Goal: Task Accomplishment & Management: Use online tool/utility

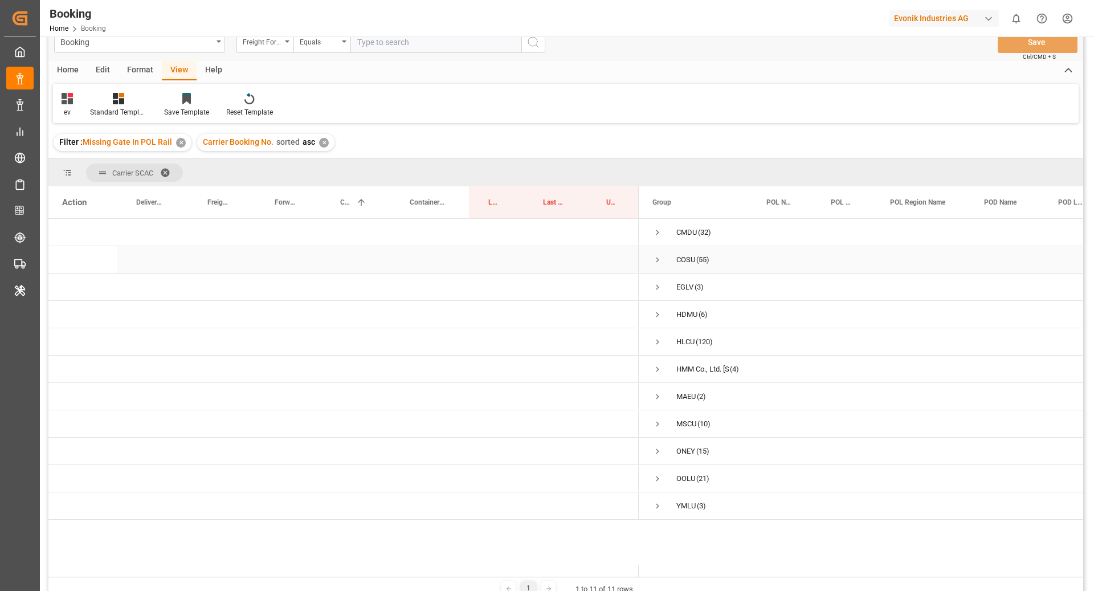
click at [658, 251] on span "Press SPACE to select this row." at bounding box center [657, 260] width 10 height 26
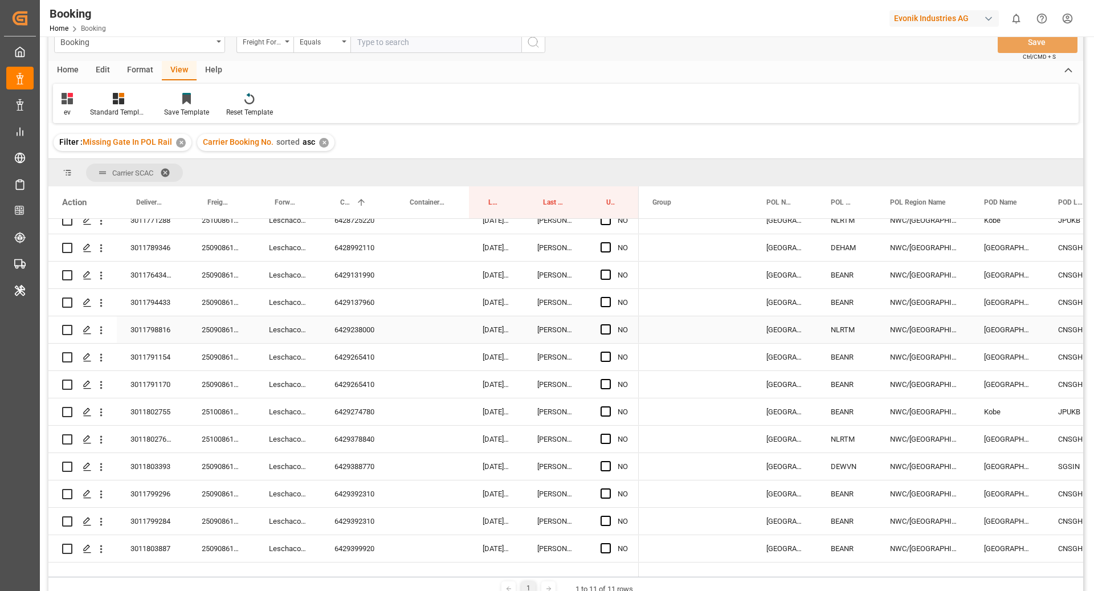
scroll to position [1195, 0]
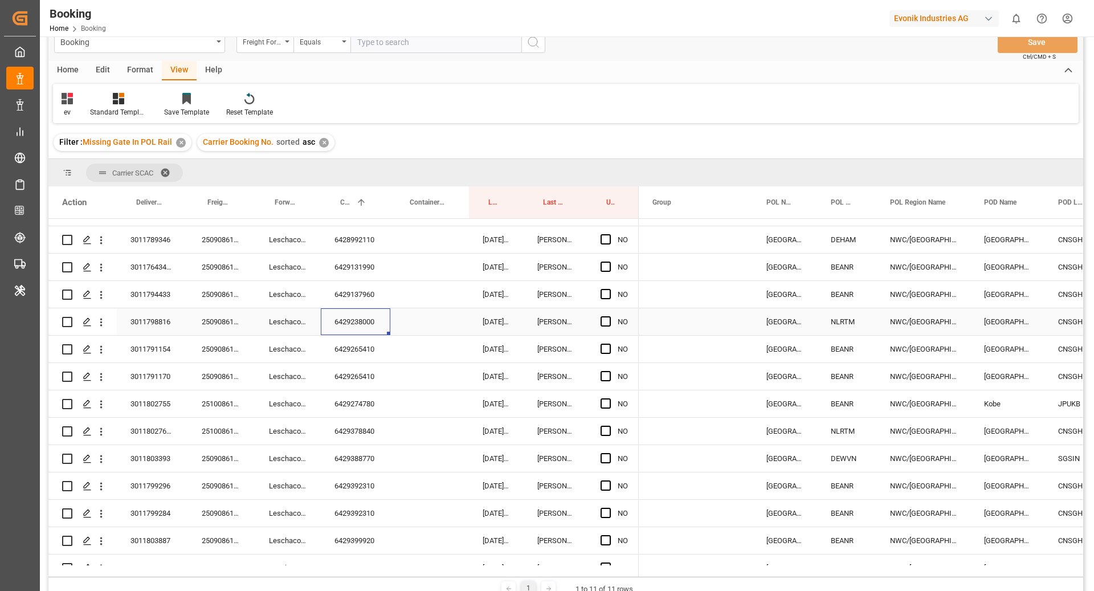
click at [358, 319] on div "6429238000" at bounding box center [355, 321] width 69 height 27
click at [597, 322] on div "NO" at bounding box center [613, 321] width 52 height 27
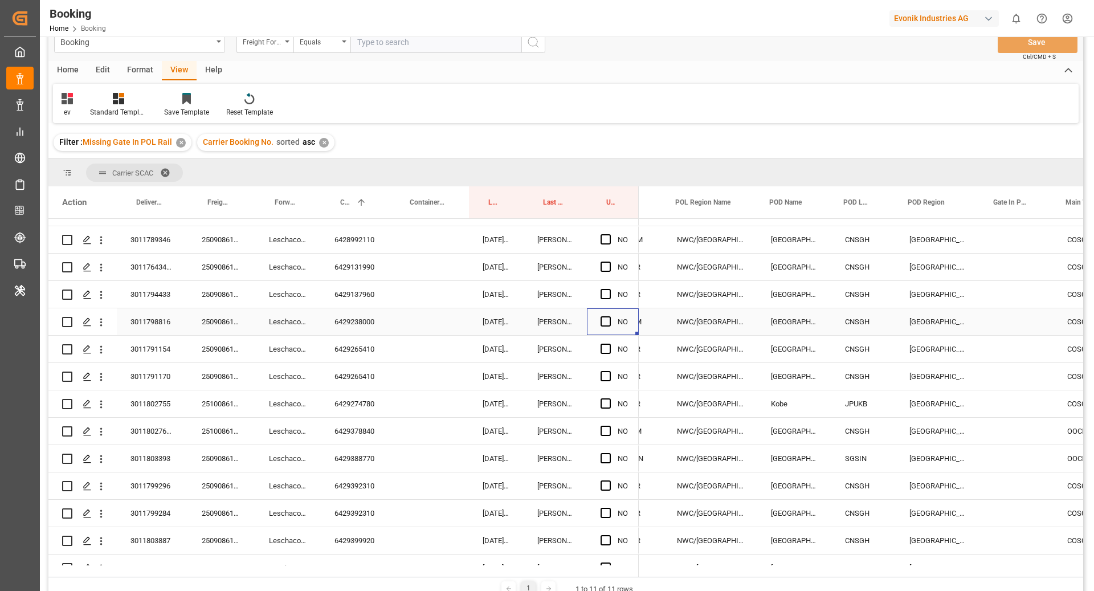
scroll to position [0, 213]
click at [597, 322] on div "NO" at bounding box center [613, 321] width 52 height 27
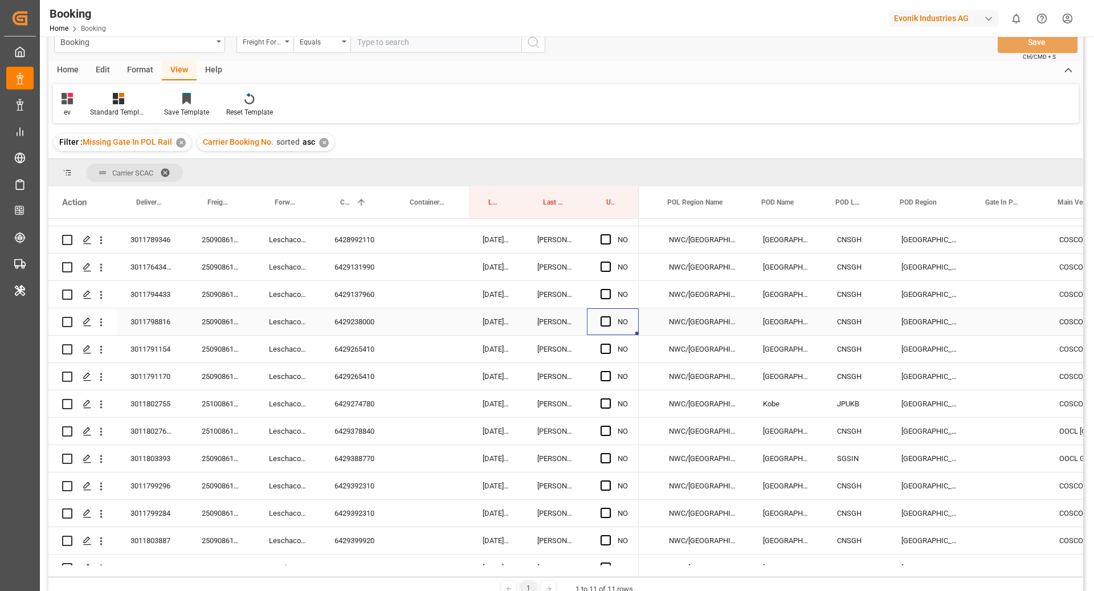
scroll to position [0, 222]
click at [608, 320] on span "Press SPACE to select this row." at bounding box center [605, 321] width 10 height 10
click at [609, 316] on input "Press SPACE to select this row." at bounding box center [609, 316] width 0 height 0
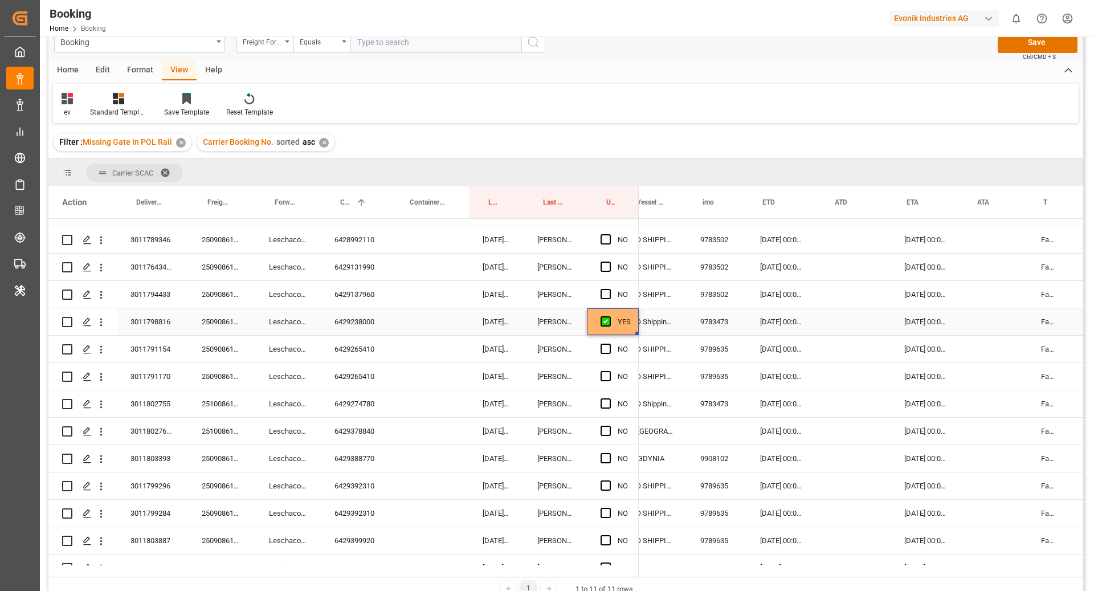
scroll to position [0, 661]
click at [380, 351] on div "6429265410" at bounding box center [355, 348] width 69 height 27
click at [600, 349] on span "Press SPACE to select this row." at bounding box center [605, 348] width 10 height 10
click at [609, 343] on input "Press SPACE to select this row." at bounding box center [609, 343] width 0 height 0
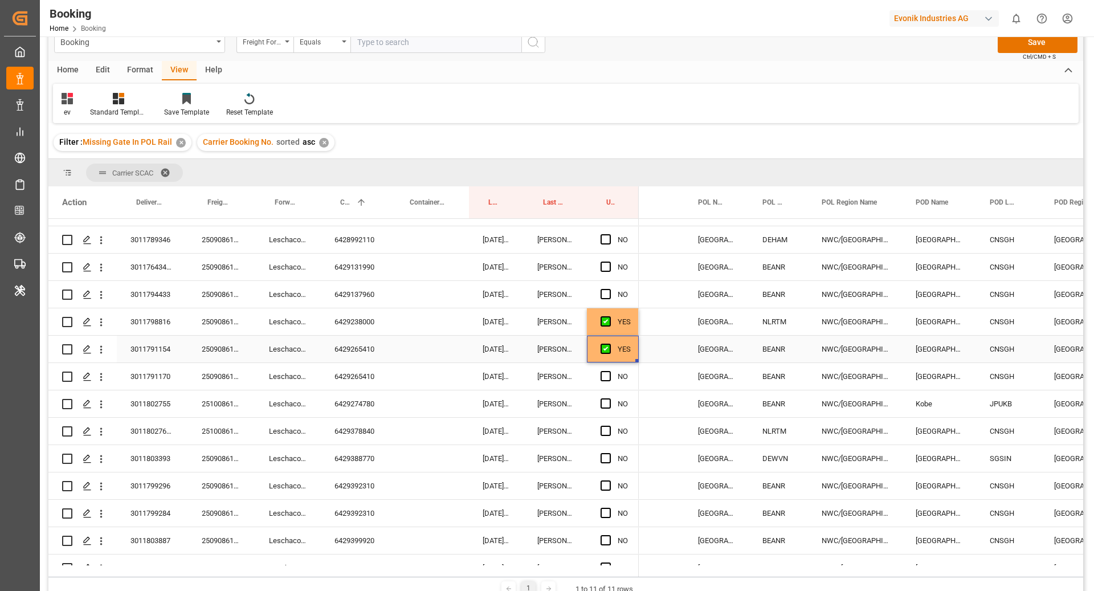
scroll to position [0, 0]
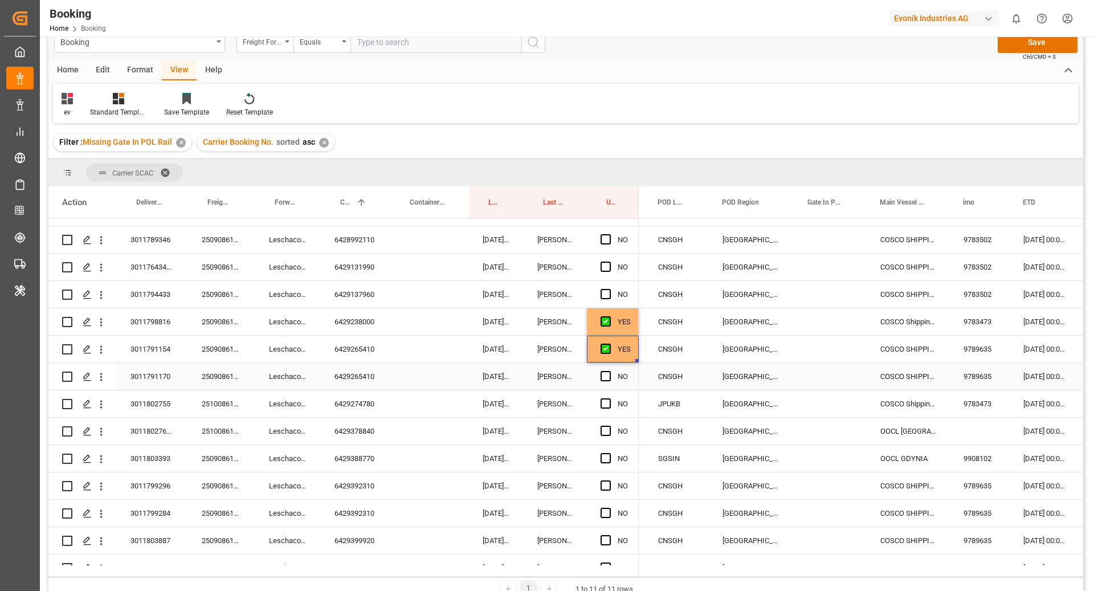
click at [367, 380] on div "6429265410" at bounding box center [355, 376] width 69 height 27
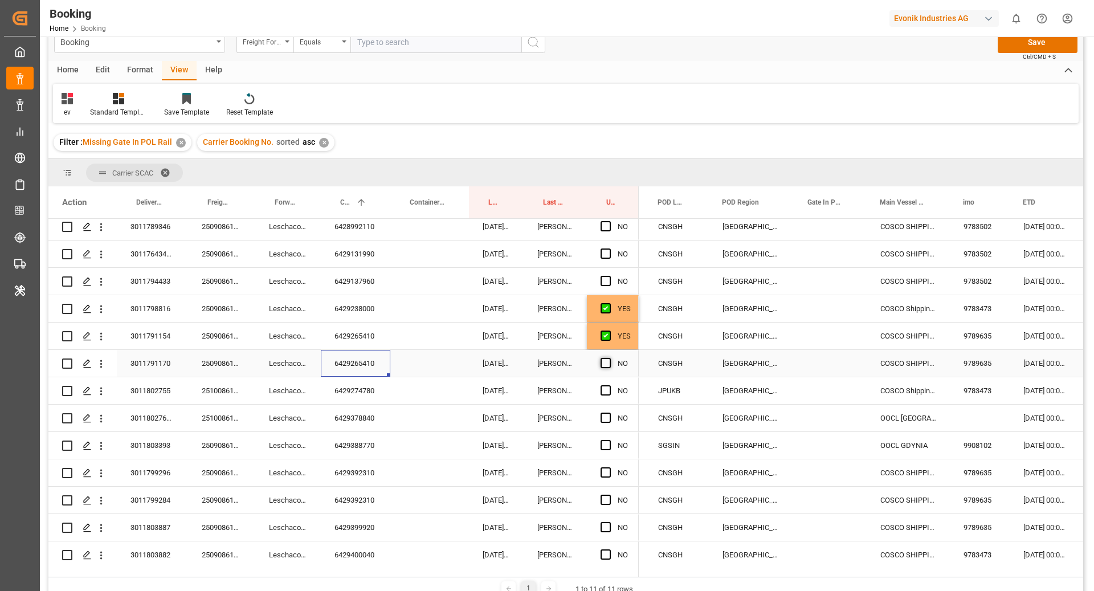
click at [607, 366] on span "Press SPACE to select this row." at bounding box center [605, 363] width 10 height 10
click at [609, 358] on input "Press SPACE to select this row." at bounding box center [609, 358] width 0 height 0
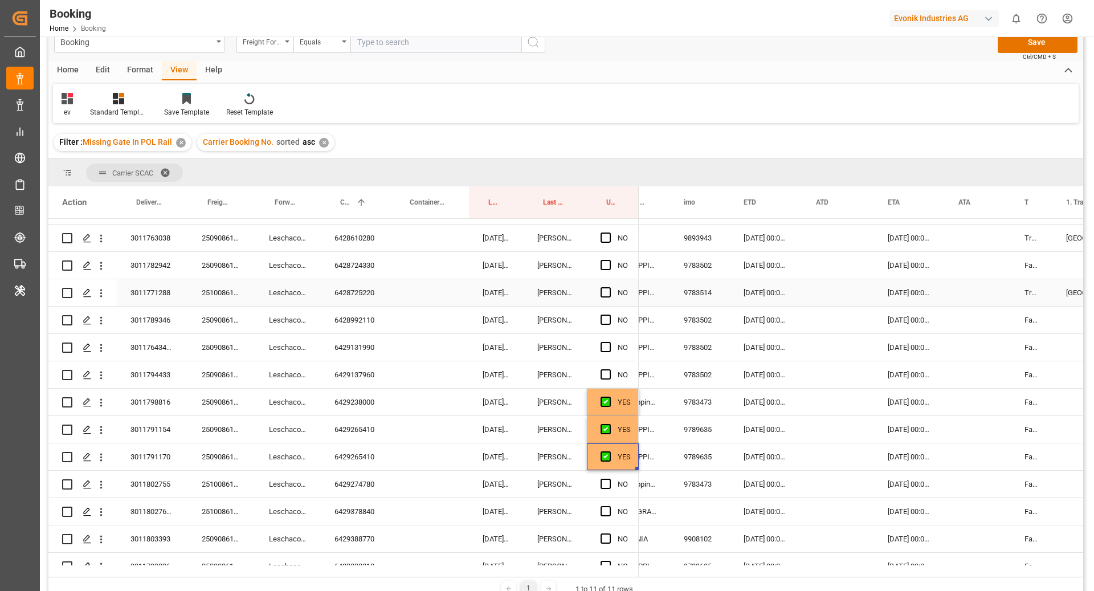
click at [361, 292] on div "6428725220" at bounding box center [355, 292] width 69 height 27
click at [604, 291] on span "Press SPACE to select this row." at bounding box center [605, 292] width 10 height 10
click at [609, 287] on input "Press SPACE to select this row." at bounding box center [609, 287] width 0 height 0
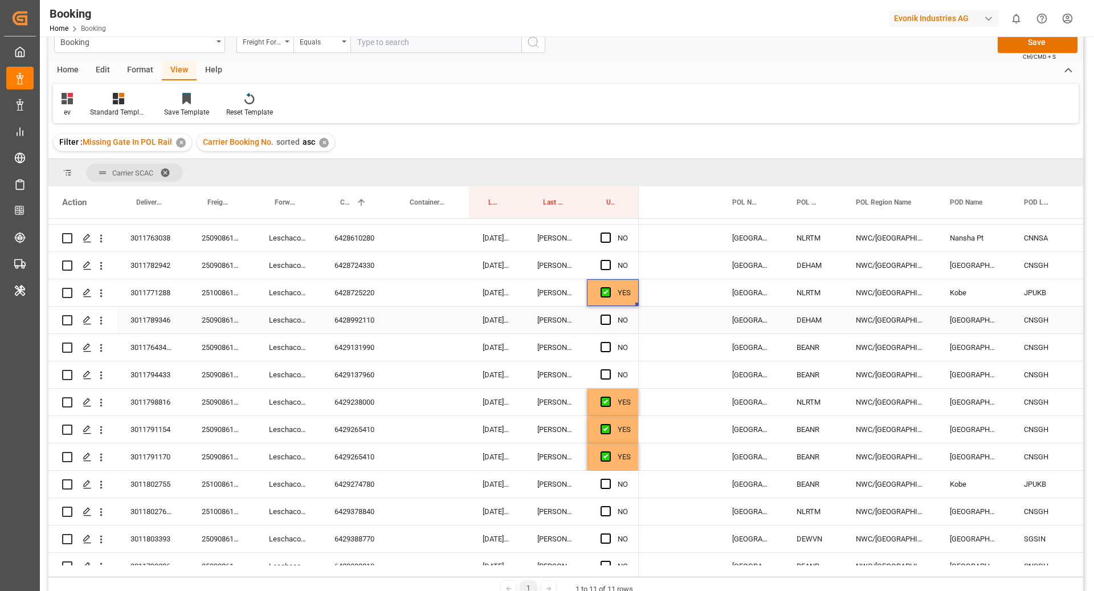
click at [362, 319] on div "6428992110" at bounding box center [355, 319] width 69 height 27
click at [605, 316] on span "Press SPACE to select this row." at bounding box center [605, 319] width 10 height 10
click at [609, 314] on input "Press SPACE to select this row." at bounding box center [609, 314] width 0 height 0
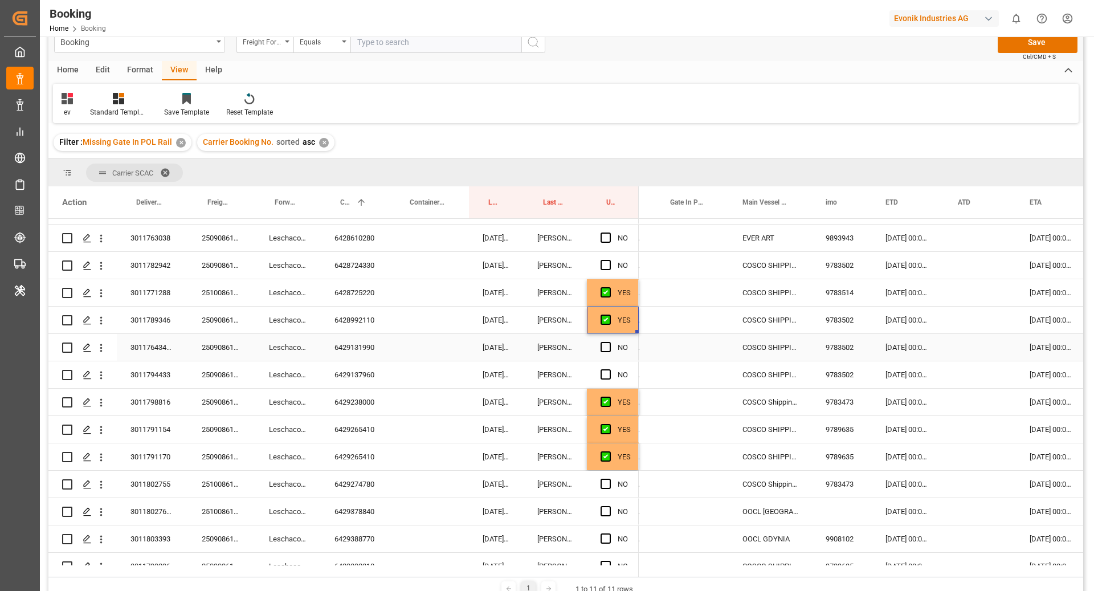
click at [355, 349] on div "6429131990" at bounding box center [355, 347] width 69 height 27
click at [607, 342] on span "Press SPACE to select this row." at bounding box center [605, 347] width 10 height 10
click at [609, 342] on input "Press SPACE to select this row." at bounding box center [609, 342] width 0 height 0
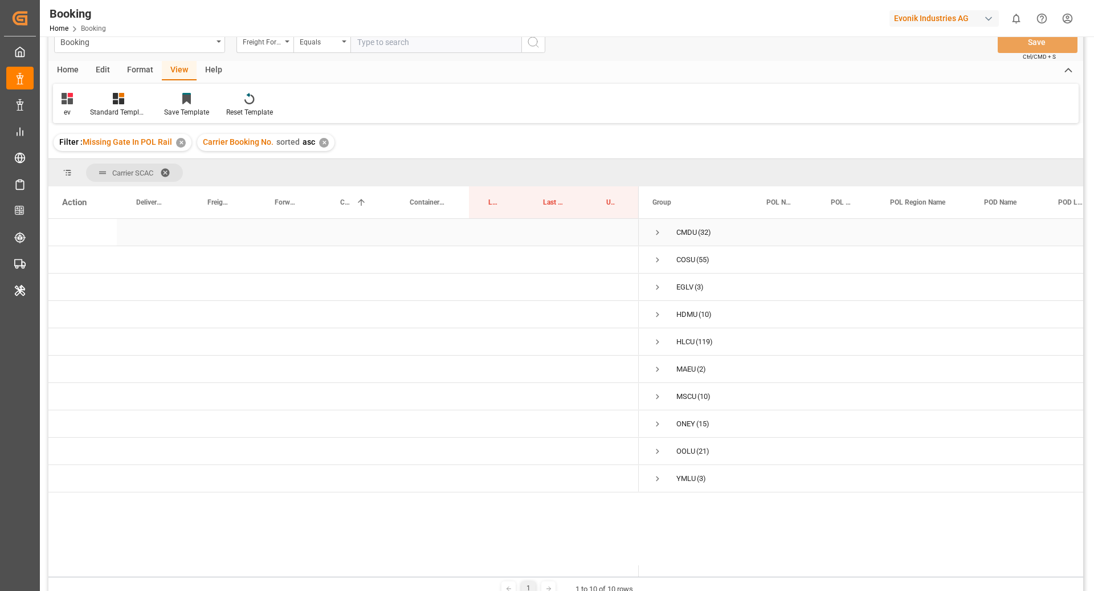
click at [656, 234] on span "Press SPACE to select this row." at bounding box center [657, 232] width 10 height 10
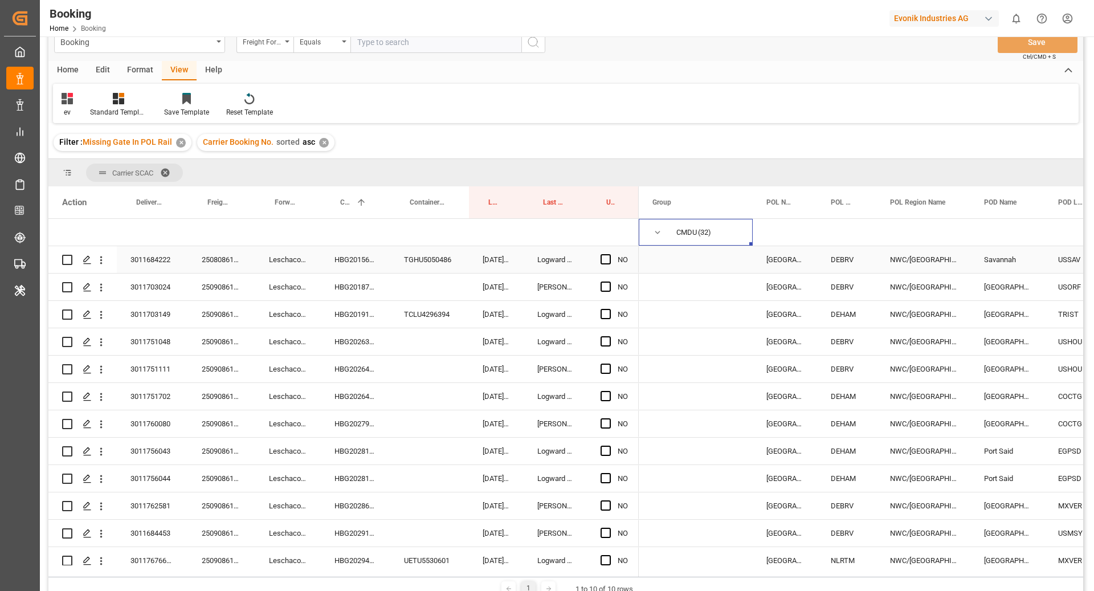
click at [347, 268] on div "HBG2015685" at bounding box center [355, 259] width 69 height 27
click at [441, 259] on div "TGHU5050486" at bounding box center [429, 259] width 79 height 27
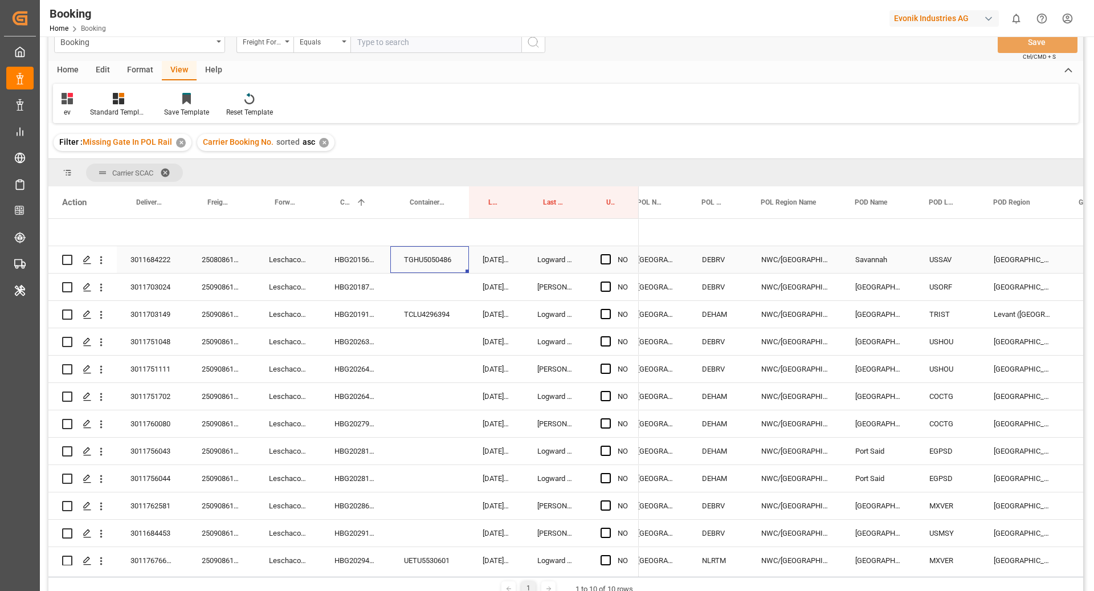
scroll to position [0, 125]
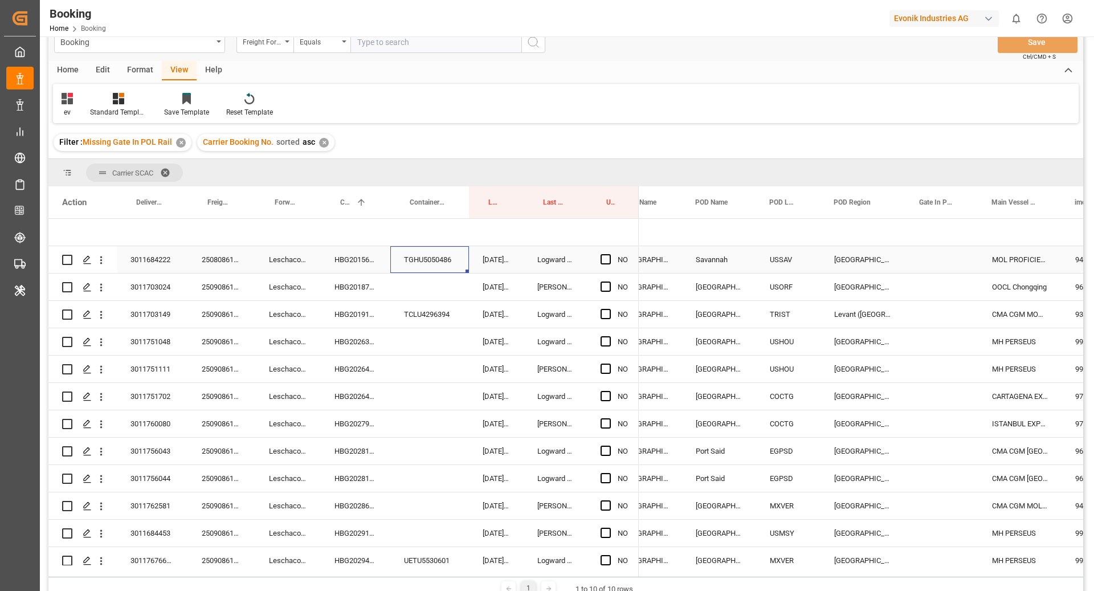
click at [606, 263] on span "Press SPACE to select this row." at bounding box center [605, 259] width 10 height 10
click at [609, 254] on input "Press SPACE to select this row." at bounding box center [609, 254] width 0 height 0
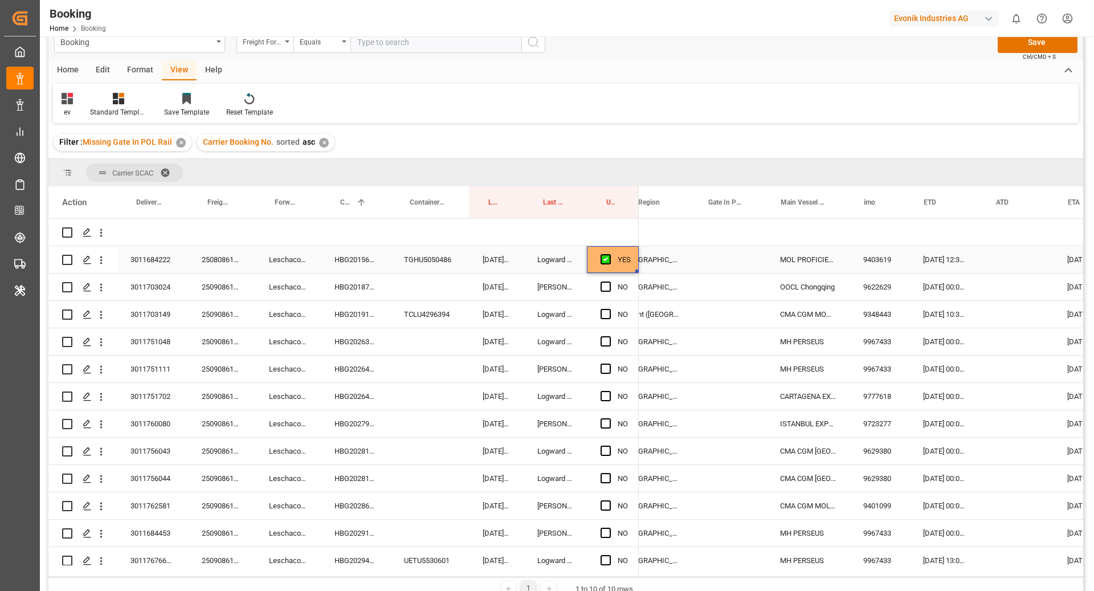
scroll to position [0, 499]
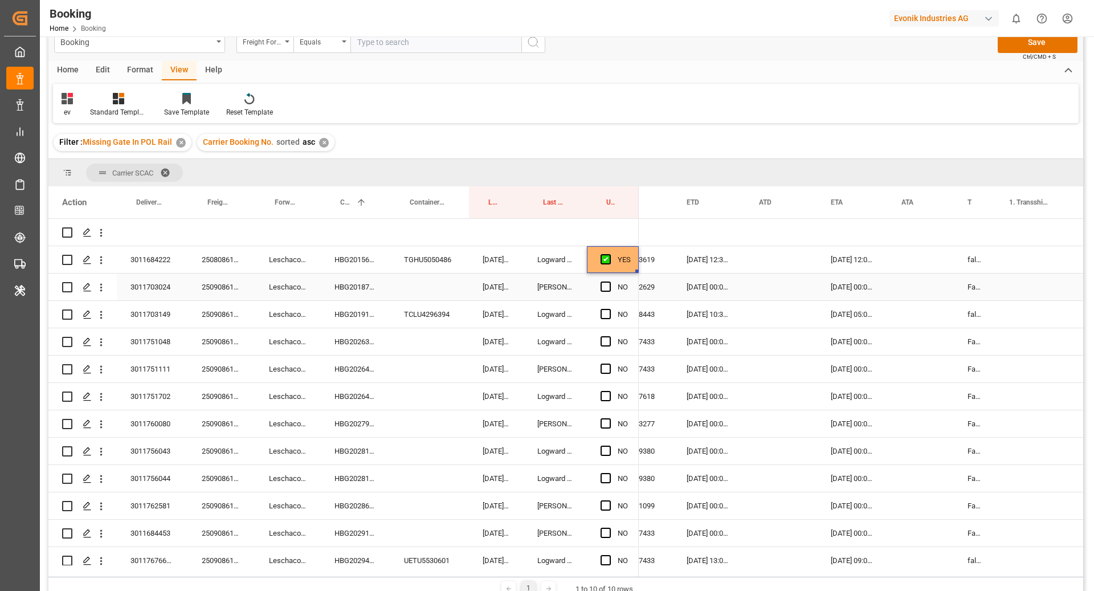
click at [365, 290] on div "HBG2018751" at bounding box center [355, 286] width 69 height 27
click at [603, 288] on span "Press SPACE to select this row." at bounding box center [605, 286] width 10 height 10
click at [609, 281] on input "Press SPACE to select this row." at bounding box center [609, 281] width 0 height 0
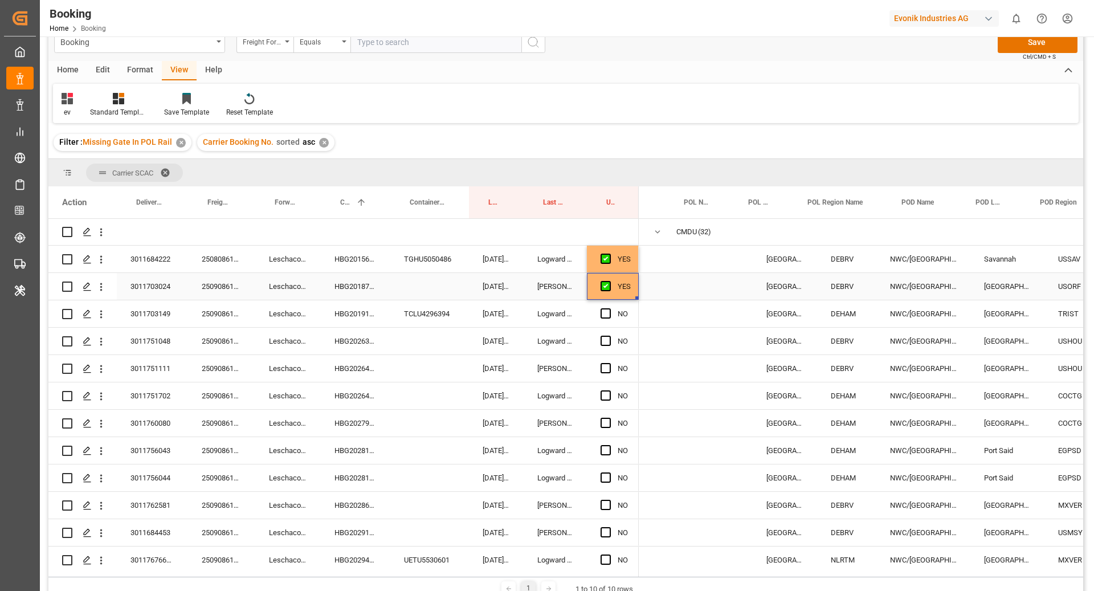
scroll to position [0, 149]
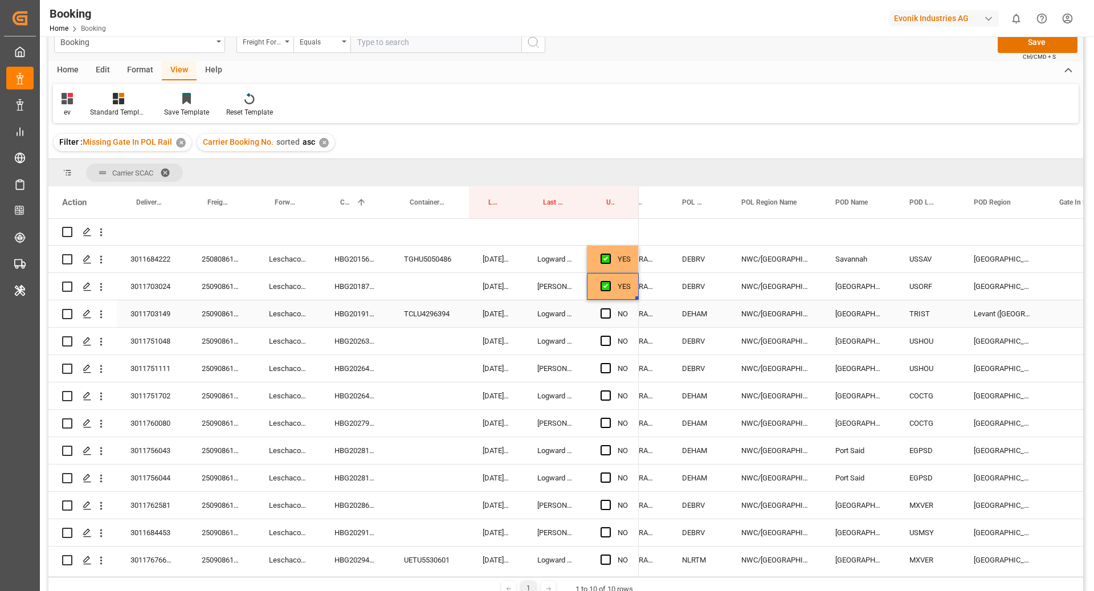
click at [355, 313] on div "HBG2019176" at bounding box center [355, 313] width 69 height 27
click at [607, 309] on span "Press SPACE to select this row." at bounding box center [605, 313] width 10 height 10
click at [609, 308] on input "Press SPACE to select this row." at bounding box center [609, 308] width 0 height 0
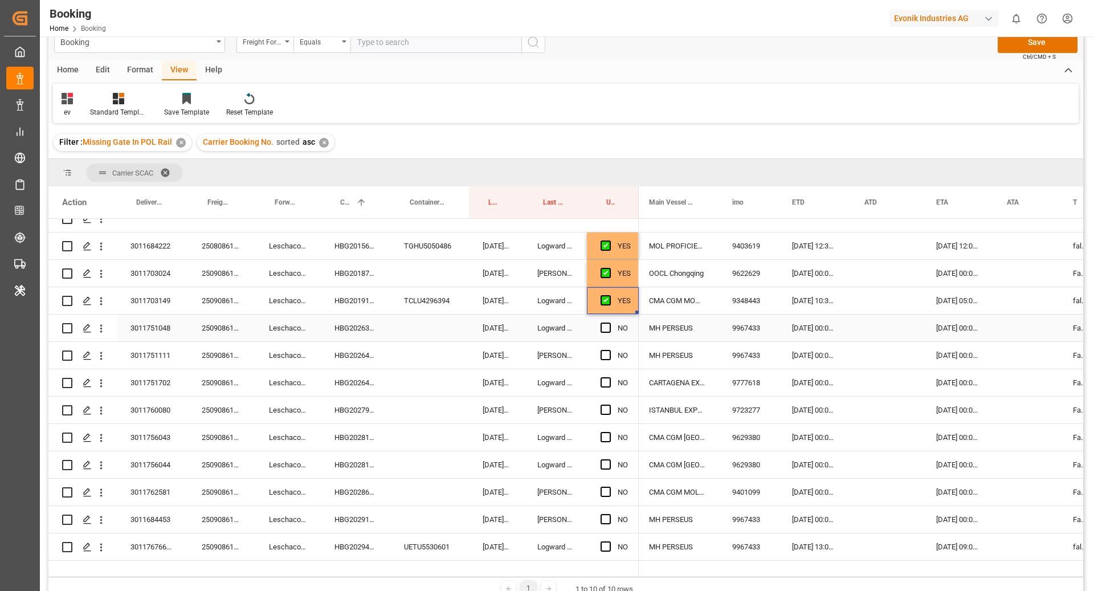
click at [364, 328] on div "HBG2026305" at bounding box center [355, 327] width 69 height 27
click at [607, 327] on span "Press SPACE to select this row." at bounding box center [605, 327] width 10 height 10
click at [609, 322] on input "Press SPACE to select this row." at bounding box center [609, 322] width 0 height 0
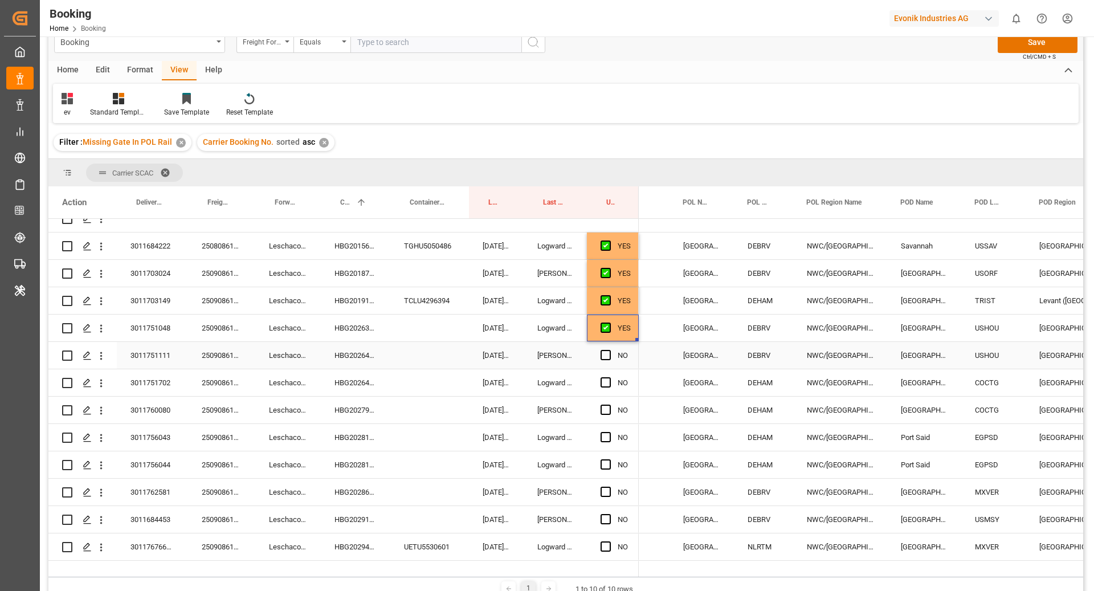
click at [362, 354] on div "HBG2026410" at bounding box center [355, 355] width 69 height 27
click at [604, 351] on span "Press SPACE to select this row." at bounding box center [605, 355] width 10 height 10
click at [609, 350] on input "Press SPACE to select this row." at bounding box center [609, 350] width 0 height 0
click at [337, 386] on div "HBG2026417" at bounding box center [355, 382] width 69 height 27
click at [605, 382] on span "Press SPACE to select this row." at bounding box center [605, 382] width 10 height 10
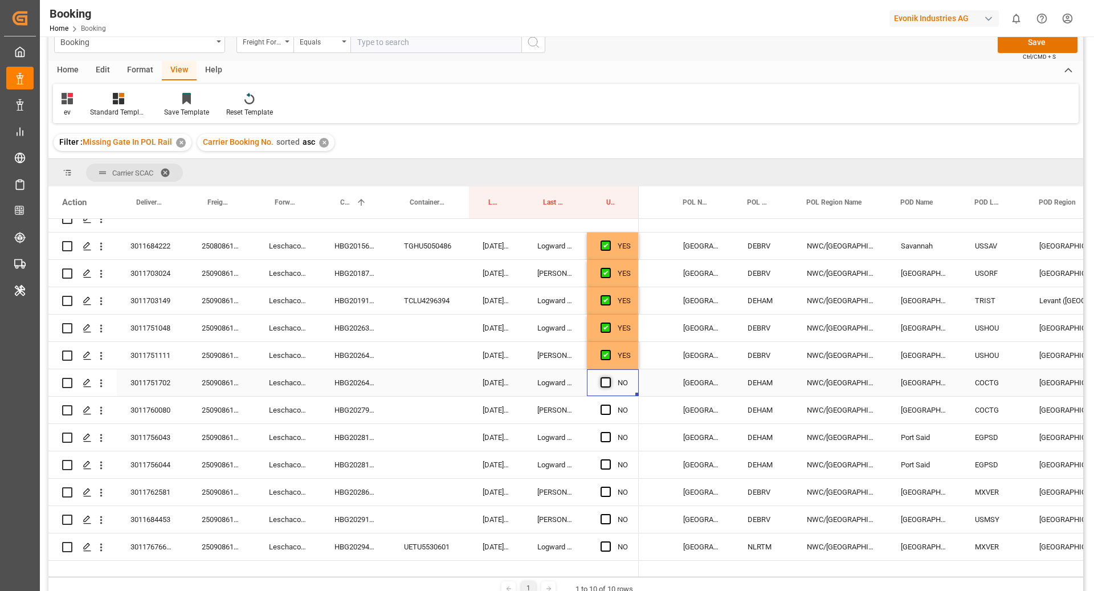
click at [609, 377] on input "Press SPACE to select this row." at bounding box center [609, 377] width 0 height 0
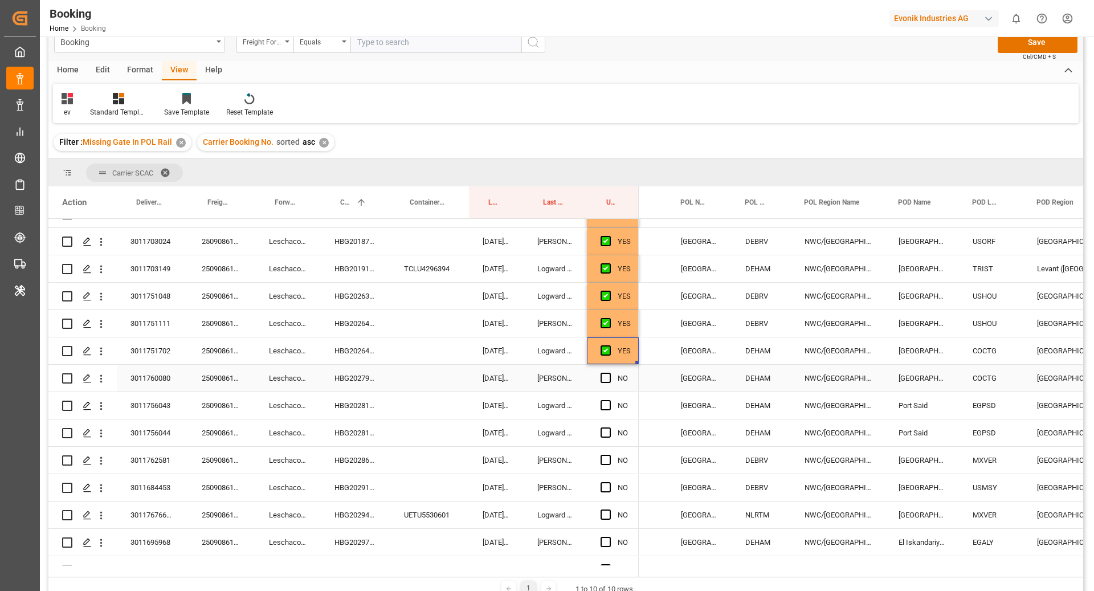
click at [359, 376] on div "HBG2027997" at bounding box center [355, 378] width 69 height 27
click at [605, 376] on span "Press SPACE to select this row." at bounding box center [605, 377] width 10 height 10
click at [609, 372] on input "Press SPACE to select this row." at bounding box center [609, 372] width 0 height 0
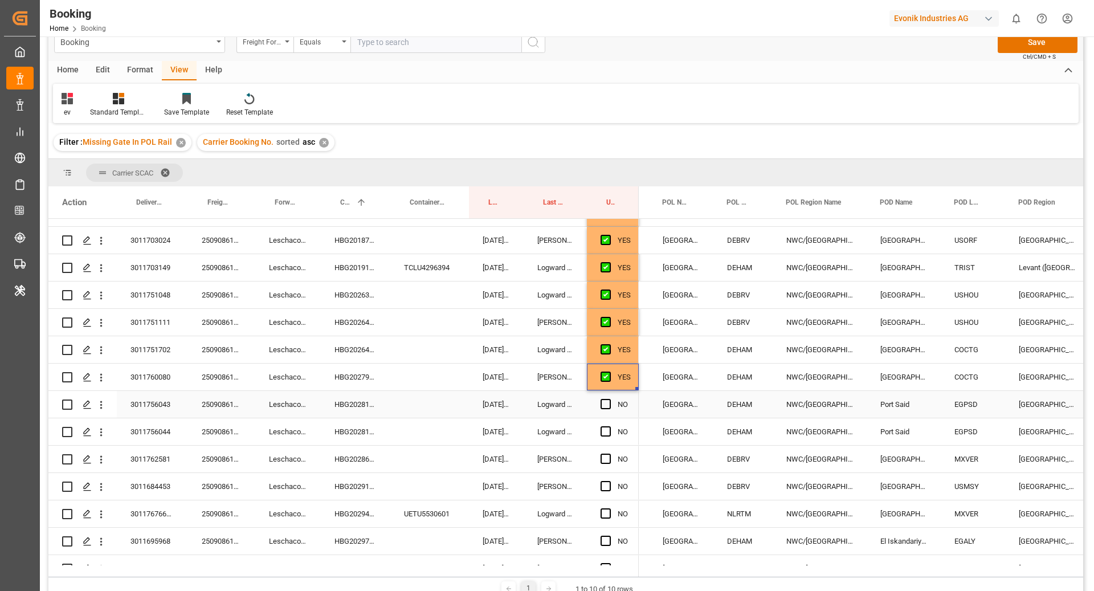
click at [324, 409] on div "HBG2028118" at bounding box center [355, 404] width 69 height 27
click at [607, 404] on span "Press SPACE to select this row." at bounding box center [605, 404] width 10 height 10
click at [609, 399] on input "Press SPACE to select this row." at bounding box center [609, 399] width 0 height 0
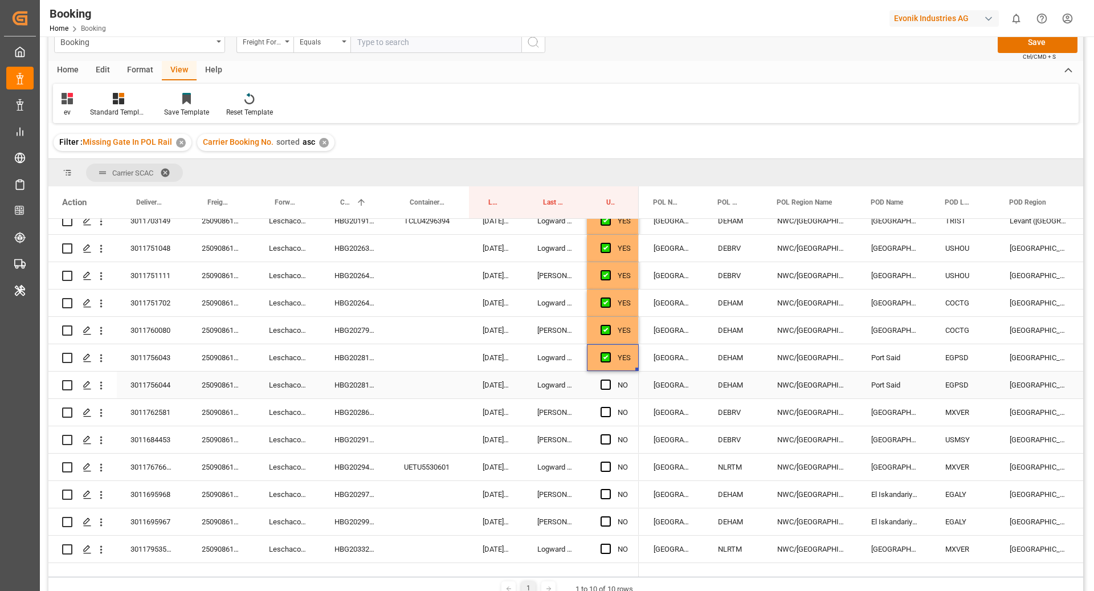
click at [345, 386] on div "HBG2028118" at bounding box center [355, 384] width 69 height 27
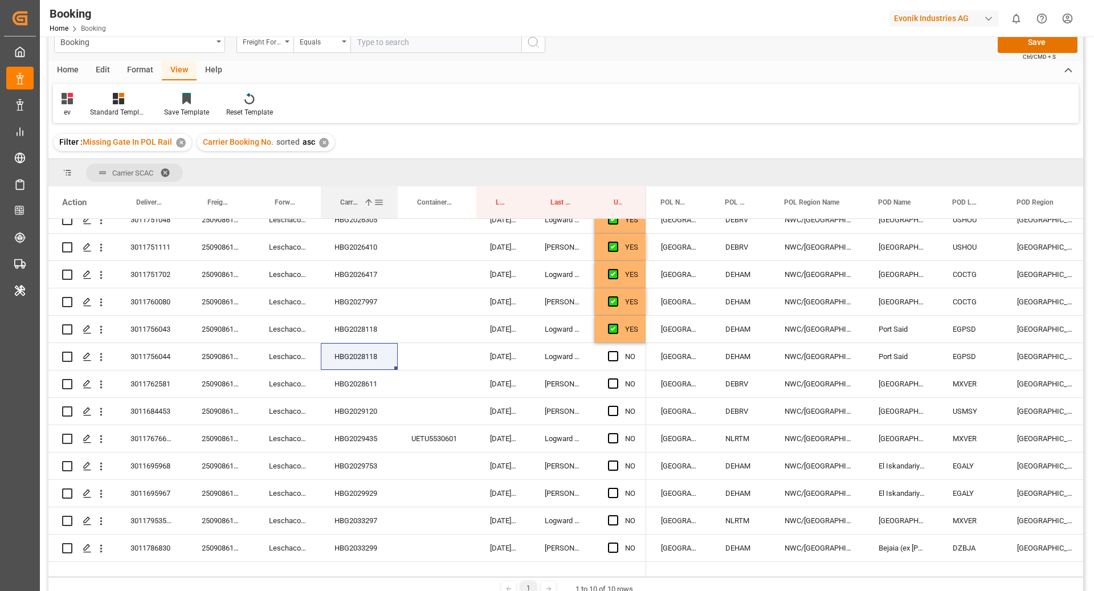
drag, startPoint x: 388, startPoint y: 211, endPoint x: 395, endPoint y: 212, distance: 7.5
click at [395, 212] on div at bounding box center [397, 202] width 5 height 32
click at [614, 357] on span "Press SPACE to select this row." at bounding box center [613, 356] width 10 height 10
click at [616, 351] on input "Press SPACE to select this row." at bounding box center [616, 351] width 0 height 0
click at [358, 387] on div "HBG2028611" at bounding box center [359, 383] width 77 height 27
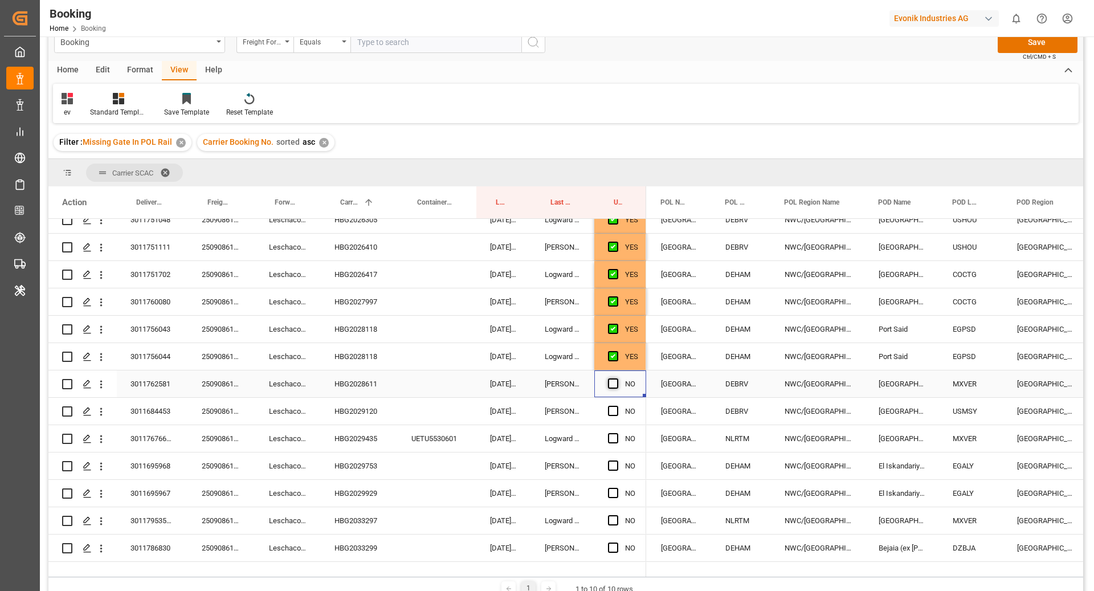
click at [612, 386] on span "Press SPACE to select this row." at bounding box center [613, 383] width 10 height 10
click at [616, 378] on input "Press SPACE to select this row." at bounding box center [616, 378] width 0 height 0
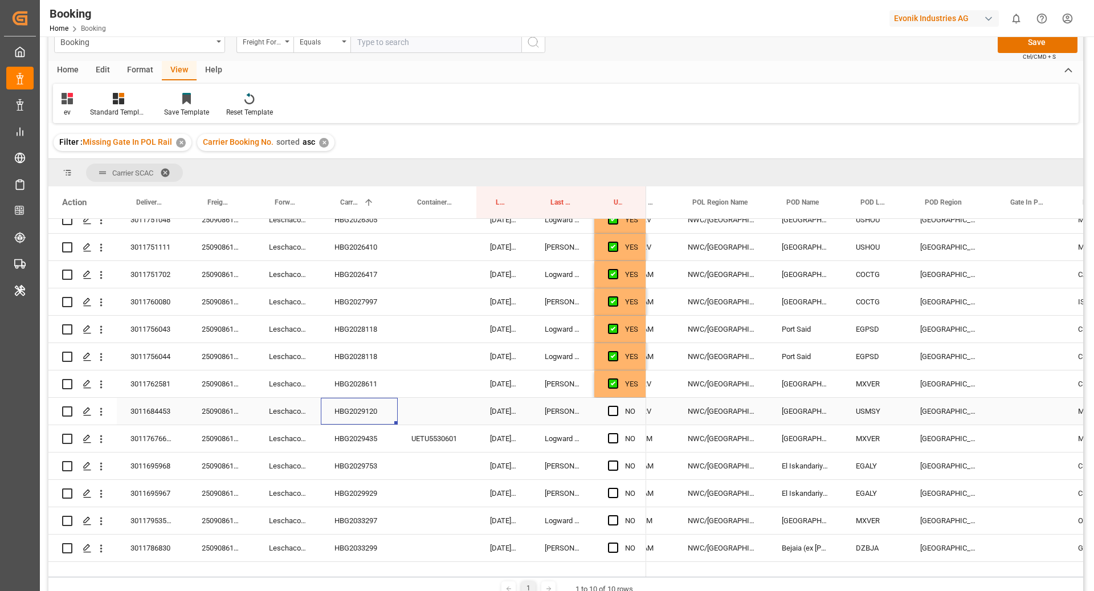
click at [362, 404] on div "HBG2029120" at bounding box center [359, 411] width 77 height 27
click at [608, 411] on span "Press SPACE to select this row." at bounding box center [613, 411] width 10 height 10
click at [616, 406] on input "Press SPACE to select this row." at bounding box center [616, 406] width 0 height 0
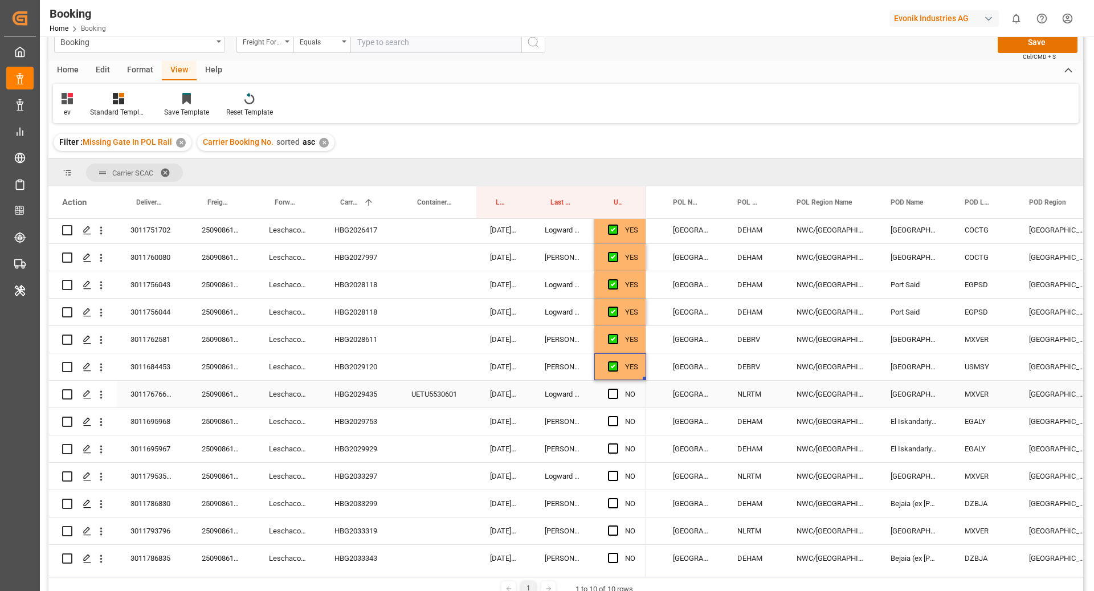
click at [370, 403] on div "HBG2029435" at bounding box center [359, 393] width 77 height 27
click at [611, 394] on span "Press SPACE to select this row." at bounding box center [613, 393] width 10 height 10
click at [616, 388] on input "Press SPACE to select this row." at bounding box center [616, 388] width 0 height 0
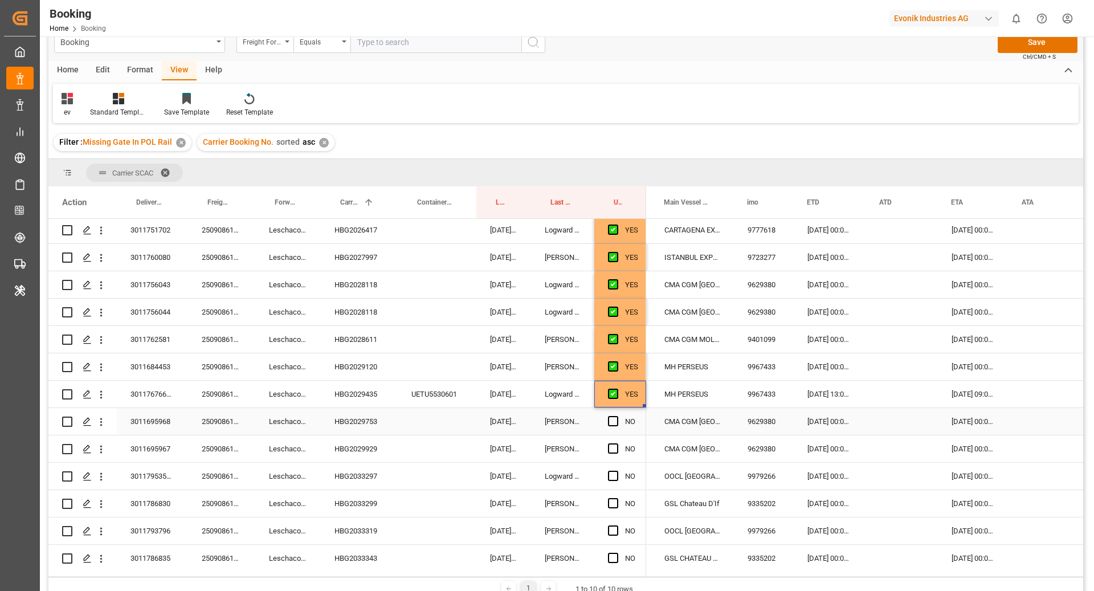
click at [350, 425] on div "HBG2029753" at bounding box center [359, 421] width 77 height 27
click at [609, 419] on span "Press SPACE to select this row." at bounding box center [613, 421] width 10 height 10
click at [616, 416] on input "Press SPACE to select this row." at bounding box center [616, 416] width 0 height 0
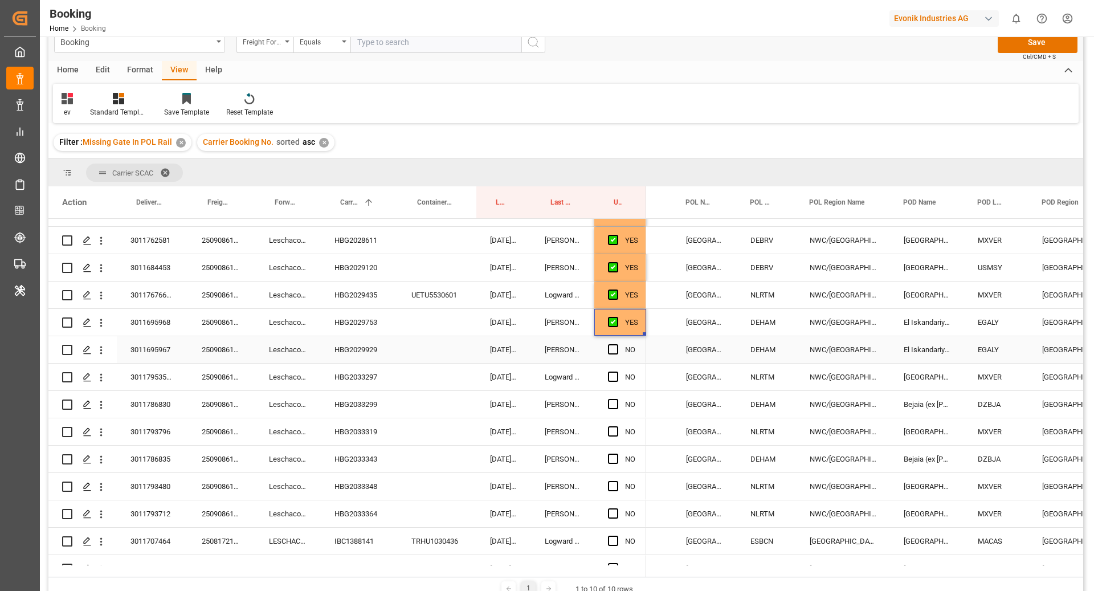
click at [360, 343] on div "HBG2029929" at bounding box center [359, 349] width 77 height 27
click at [612, 350] on span "Press SPACE to select this row." at bounding box center [613, 349] width 10 height 10
click at [616, 344] on input "Press SPACE to select this row." at bounding box center [616, 344] width 0 height 0
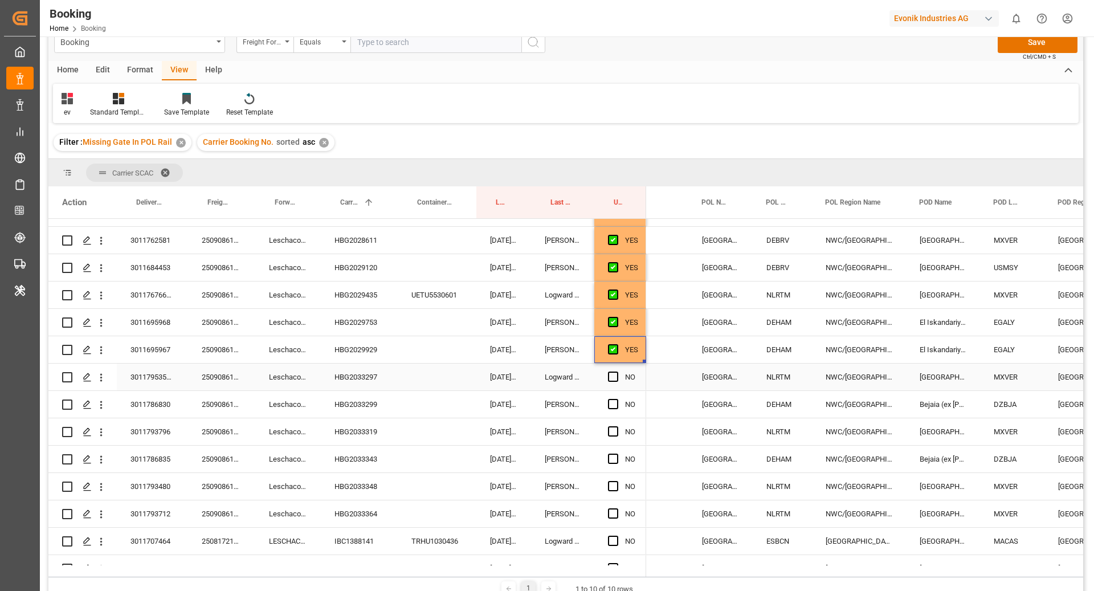
click at [375, 376] on div "HBG2033297" at bounding box center [359, 376] width 77 height 27
click at [604, 373] on div "NO" at bounding box center [620, 376] width 52 height 27
drag, startPoint x: 610, startPoint y: 375, endPoint x: 622, endPoint y: 378, distance: 12.3
click at [610, 375] on span "Press SPACE to select this row." at bounding box center [613, 376] width 10 height 10
click at [616, 371] on input "Press SPACE to select this row." at bounding box center [616, 371] width 0 height 0
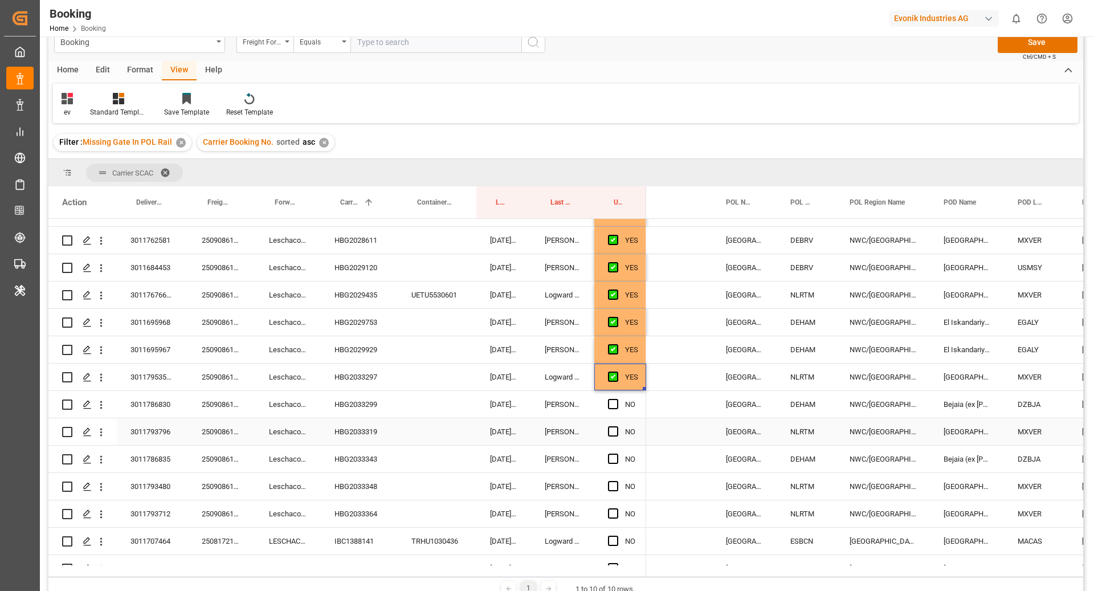
click at [354, 406] on div "HBG2033299" at bounding box center [359, 404] width 77 height 27
click at [612, 404] on span "Press SPACE to select this row." at bounding box center [613, 404] width 10 height 10
click at [616, 399] on input "Press SPACE to select this row." at bounding box center [616, 399] width 0 height 0
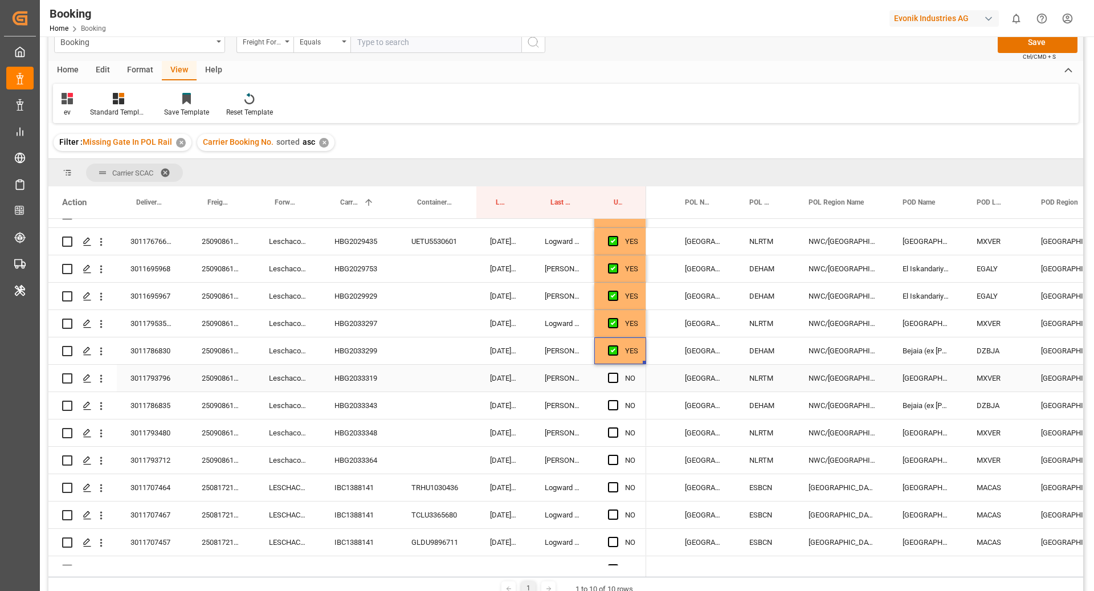
click at [347, 386] on div "HBG2033319" at bounding box center [359, 378] width 77 height 27
click at [606, 378] on div "NO" at bounding box center [620, 378] width 52 height 27
click at [610, 376] on span "Press SPACE to select this row." at bounding box center [613, 377] width 10 height 10
click at [616, 372] on input "Press SPACE to select this row." at bounding box center [616, 372] width 0 height 0
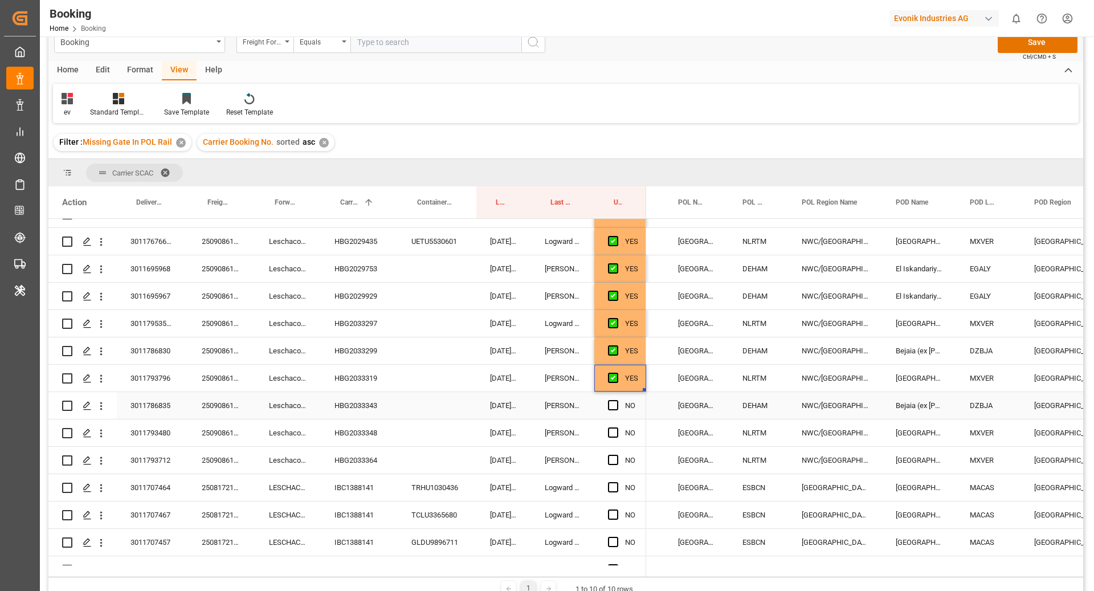
click at [360, 413] on div "HBG2033343" at bounding box center [359, 405] width 77 height 27
click at [619, 405] on div "Press SPACE to select this row." at bounding box center [616, 405] width 17 height 26
click at [615, 407] on span "Press SPACE to select this row." at bounding box center [613, 405] width 10 height 10
click at [616, 400] on input "Press SPACE to select this row." at bounding box center [616, 400] width 0 height 0
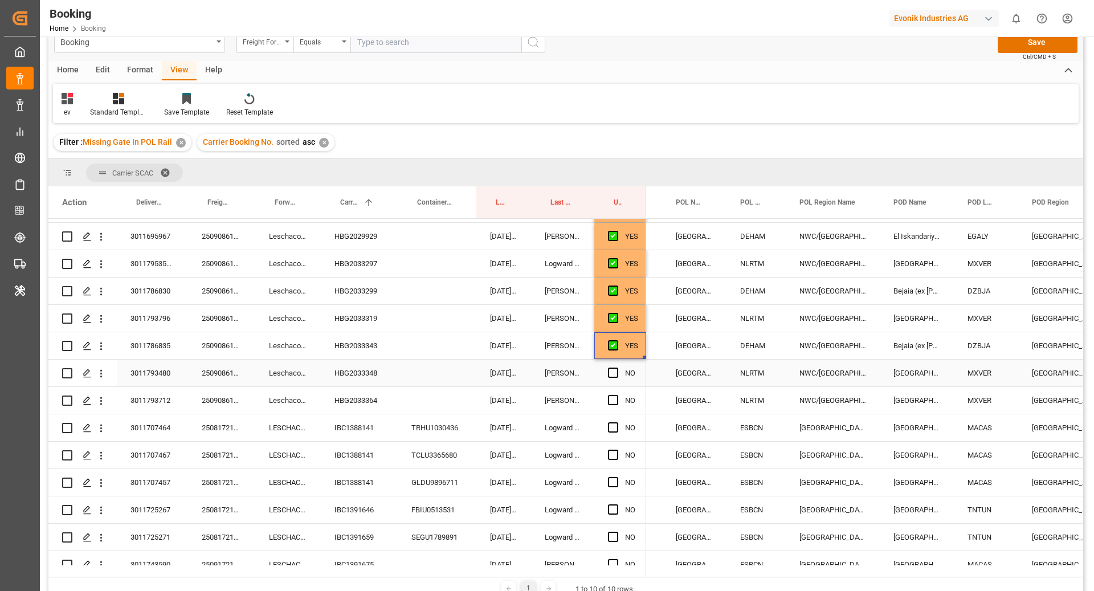
click at [342, 368] on div "HBG2033348" at bounding box center [359, 372] width 77 height 27
click at [605, 376] on div "NO" at bounding box center [620, 372] width 52 height 27
click at [607, 375] on div "NO" at bounding box center [620, 372] width 52 height 27
click at [614, 372] on span "Press SPACE to select this row." at bounding box center [613, 372] width 10 height 10
click at [616, 367] on input "Press SPACE to select this row." at bounding box center [616, 367] width 0 height 0
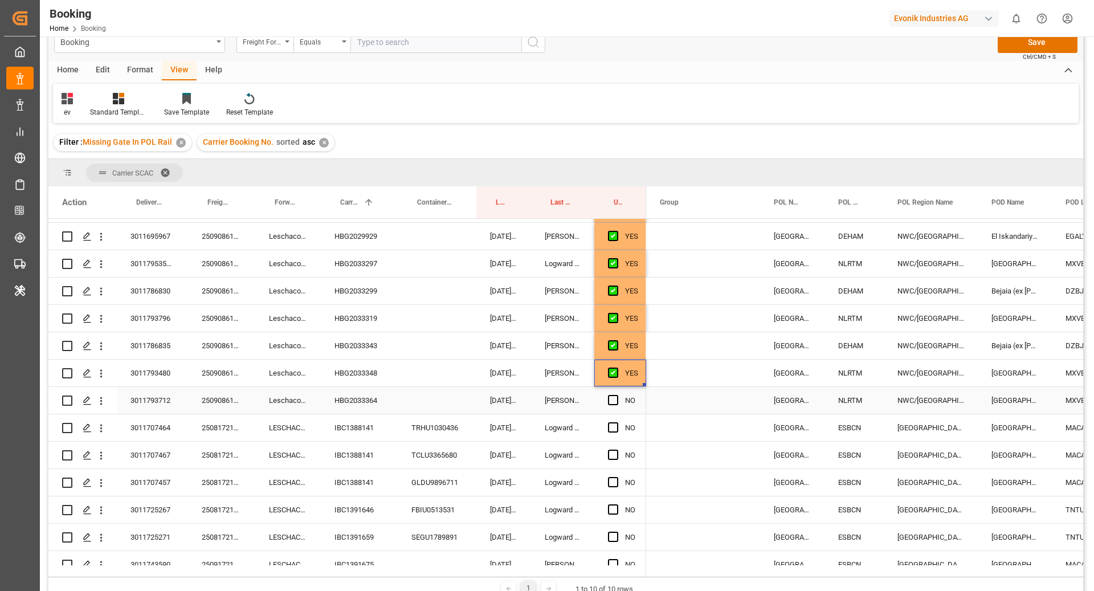
click at [316, 403] on div "Leschaco Bremen" at bounding box center [287, 400] width 65 height 27
click at [380, 404] on div "HBG2033364" at bounding box center [359, 400] width 77 height 27
click at [618, 402] on div "Press SPACE to select this row." at bounding box center [616, 400] width 17 height 26
click at [616, 400] on span "Press SPACE to select this row." at bounding box center [613, 400] width 10 height 10
click at [616, 395] on input "Press SPACE to select this row." at bounding box center [616, 395] width 0 height 0
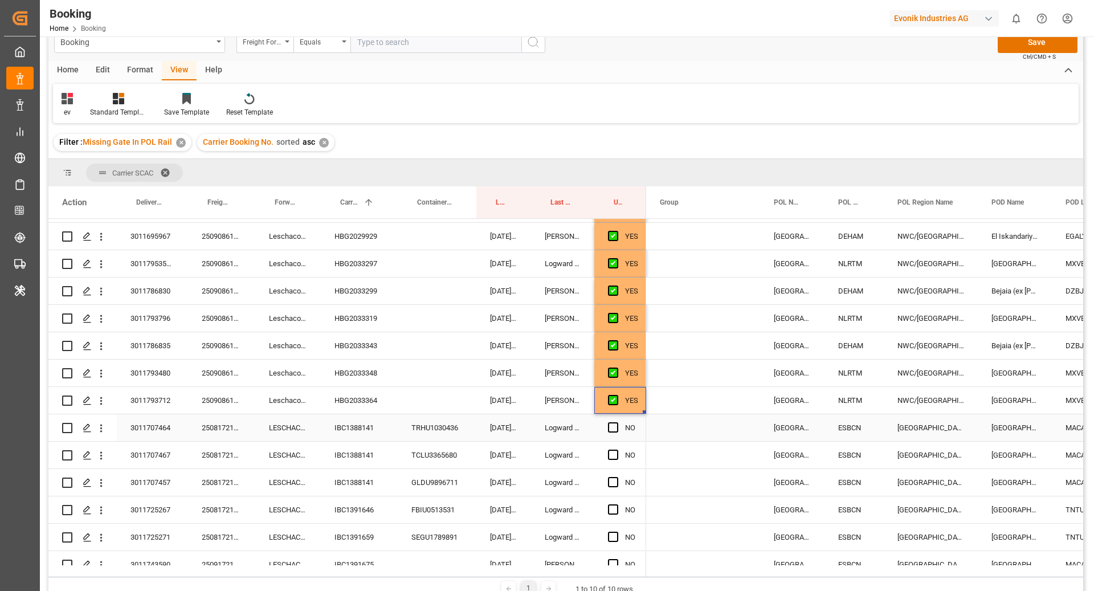
click at [368, 431] on div "IBC1388141" at bounding box center [359, 427] width 77 height 27
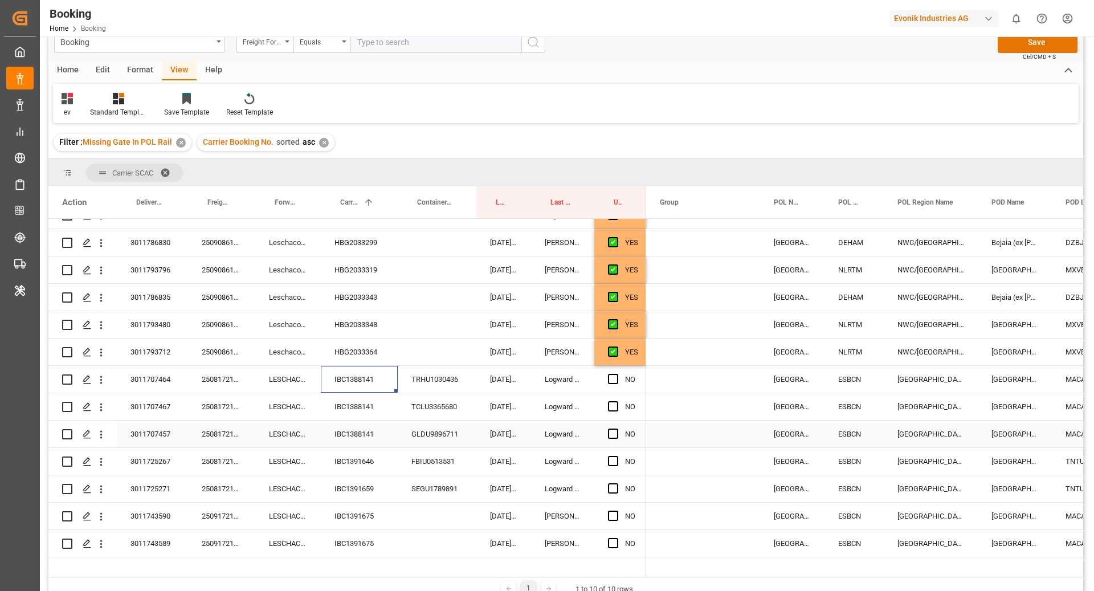
click at [616, 440] on div "Press SPACE to select this row." at bounding box center [616, 434] width 17 height 26
click at [614, 428] on span "Press SPACE to select this row." at bounding box center [613, 433] width 10 height 10
click at [616, 428] on input "Press SPACE to select this row." at bounding box center [616, 428] width 0 height 0
click at [609, 405] on span "Press SPACE to select this row." at bounding box center [613, 406] width 10 height 10
click at [616, 401] on input "Press SPACE to select this row." at bounding box center [616, 401] width 0 height 0
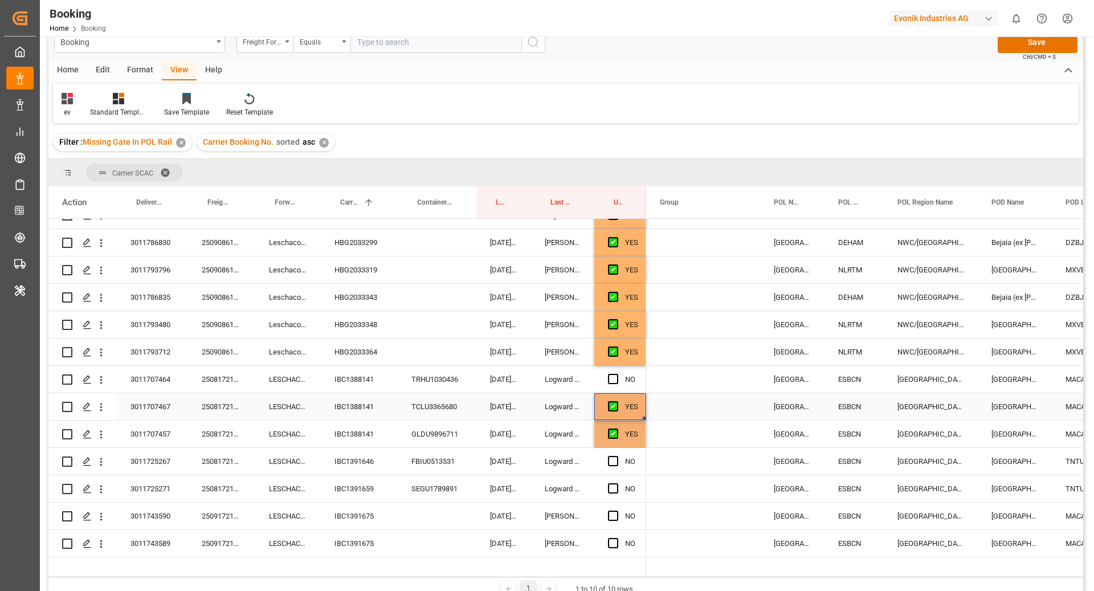
click at [611, 383] on div "Press SPACE to select this row." at bounding box center [616, 379] width 17 height 26
click at [615, 380] on span "Press SPACE to select this row." at bounding box center [613, 379] width 10 height 10
click at [616, 374] on input "Press SPACE to select this row." at bounding box center [616, 374] width 0 height 0
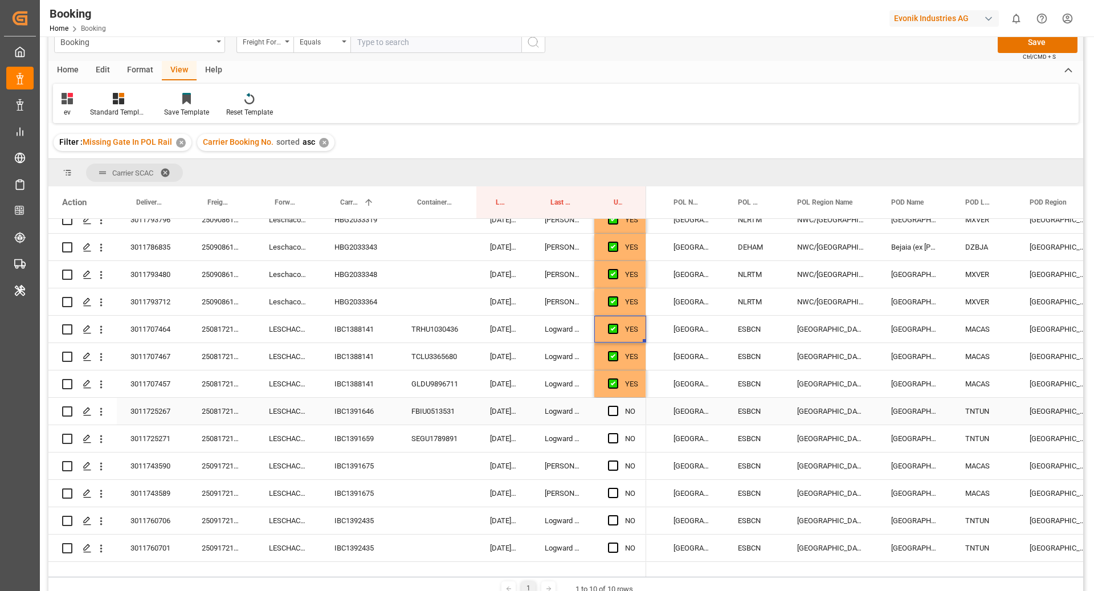
click at [367, 407] on div "IBC1391646" at bounding box center [359, 411] width 77 height 27
click at [613, 411] on span "Press SPACE to select this row." at bounding box center [613, 411] width 10 height 10
click at [616, 406] on input "Press SPACE to select this row." at bounding box center [616, 406] width 0 height 0
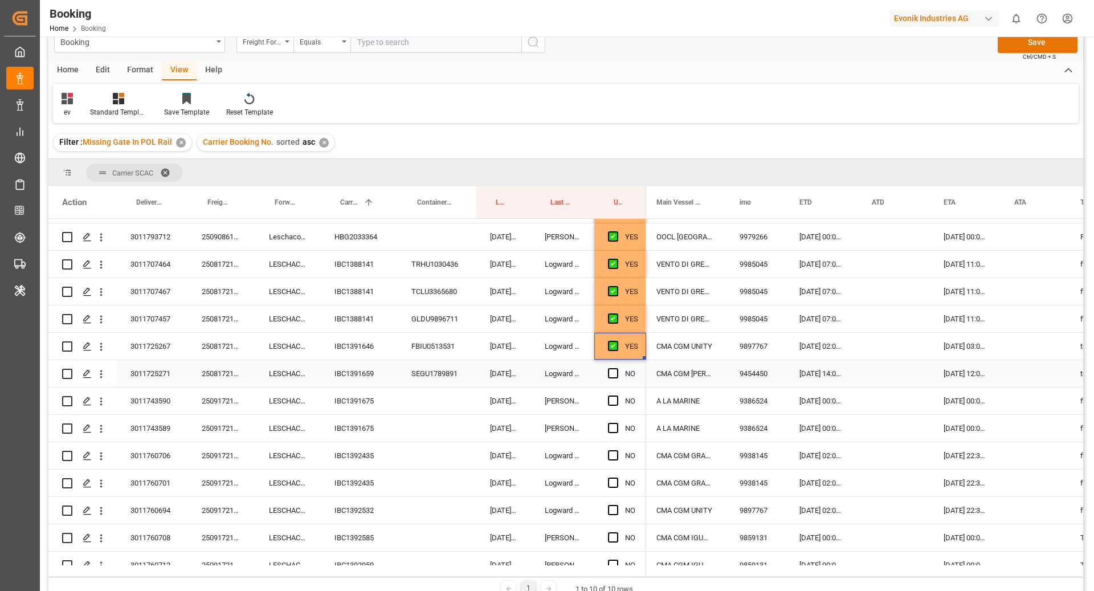
click at [338, 378] on div "IBC1391659" at bounding box center [359, 373] width 77 height 27
click at [613, 375] on span "Press SPACE to select this row." at bounding box center [613, 373] width 10 height 10
click at [616, 368] on input "Press SPACE to select this row." at bounding box center [616, 368] width 0 height 0
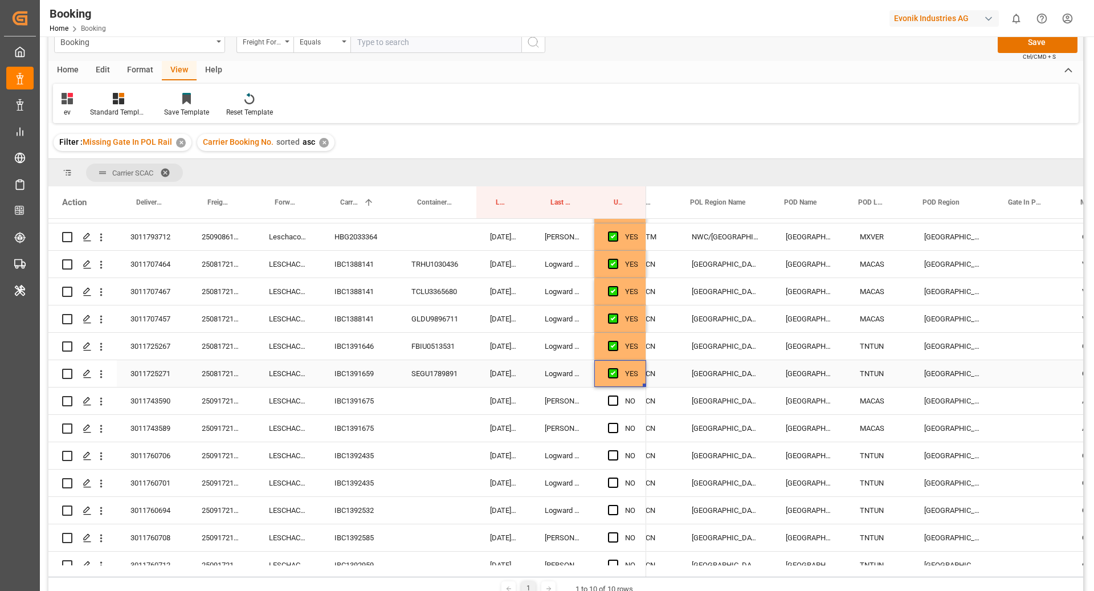
scroll to position [0, 207]
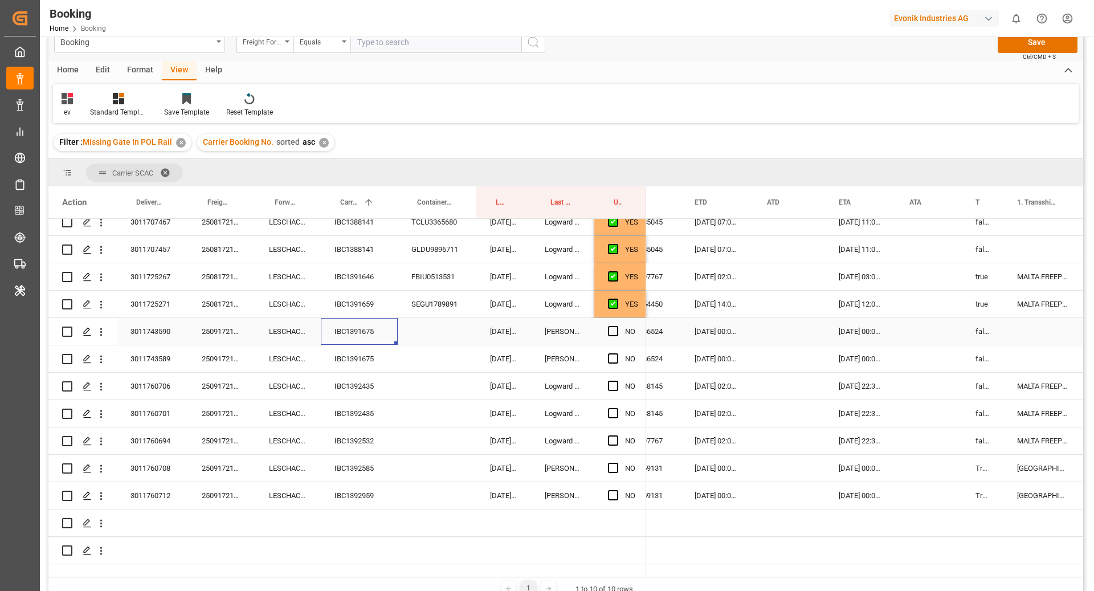
click at [345, 336] on div "IBC1391675" at bounding box center [359, 331] width 77 height 27
click at [613, 331] on span "Press SPACE to select this row." at bounding box center [613, 331] width 10 height 10
click at [616, 326] on input "Press SPACE to select this row." at bounding box center [616, 326] width 0 height 0
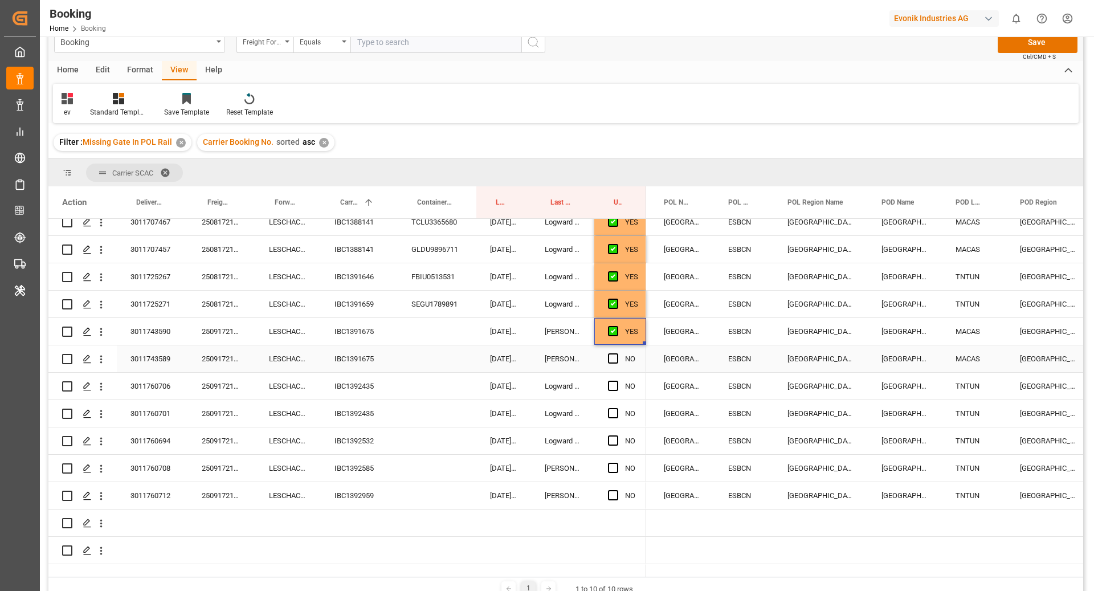
click at [371, 359] on div "IBC1391675" at bounding box center [359, 358] width 77 height 27
click at [609, 360] on span "Press SPACE to select this row." at bounding box center [613, 358] width 10 height 10
click at [616, 353] on input "Press SPACE to select this row." at bounding box center [616, 353] width 0 height 0
click at [337, 388] on div "IBC1392435" at bounding box center [359, 385] width 77 height 27
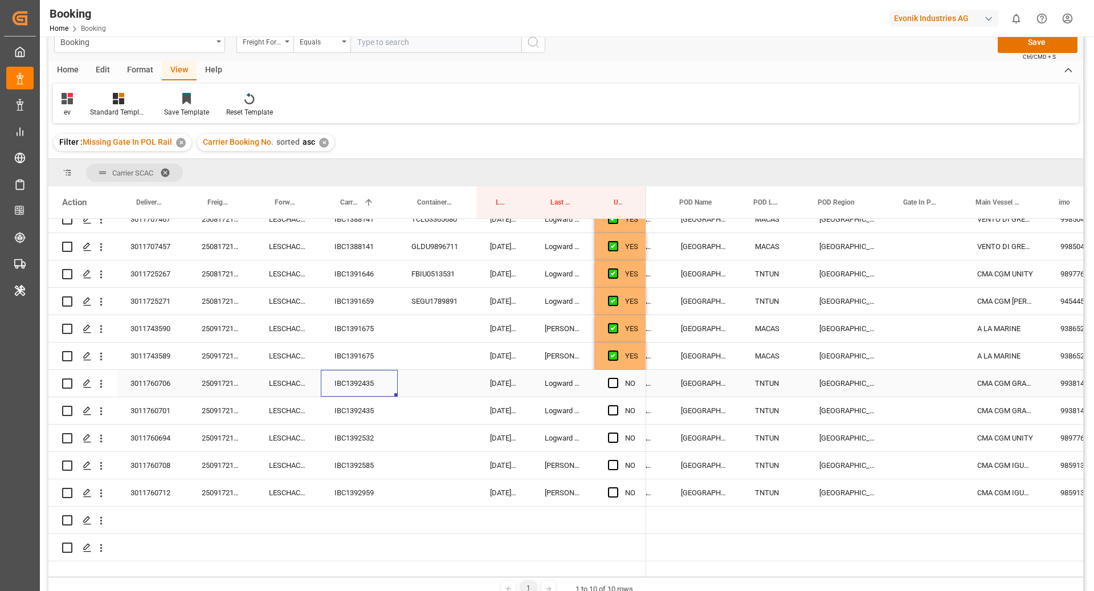
scroll to position [0, 312]
click at [609, 386] on span "Press SPACE to select this row." at bounding box center [613, 383] width 10 height 10
click at [616, 378] on input "Press SPACE to select this row." at bounding box center [616, 378] width 0 height 0
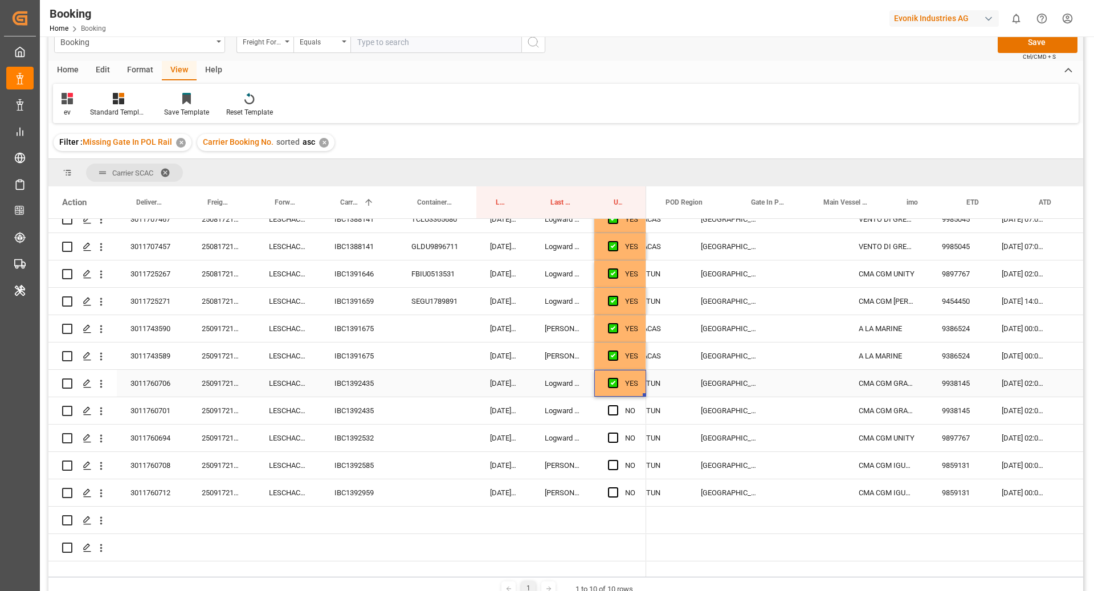
scroll to position [0, 470]
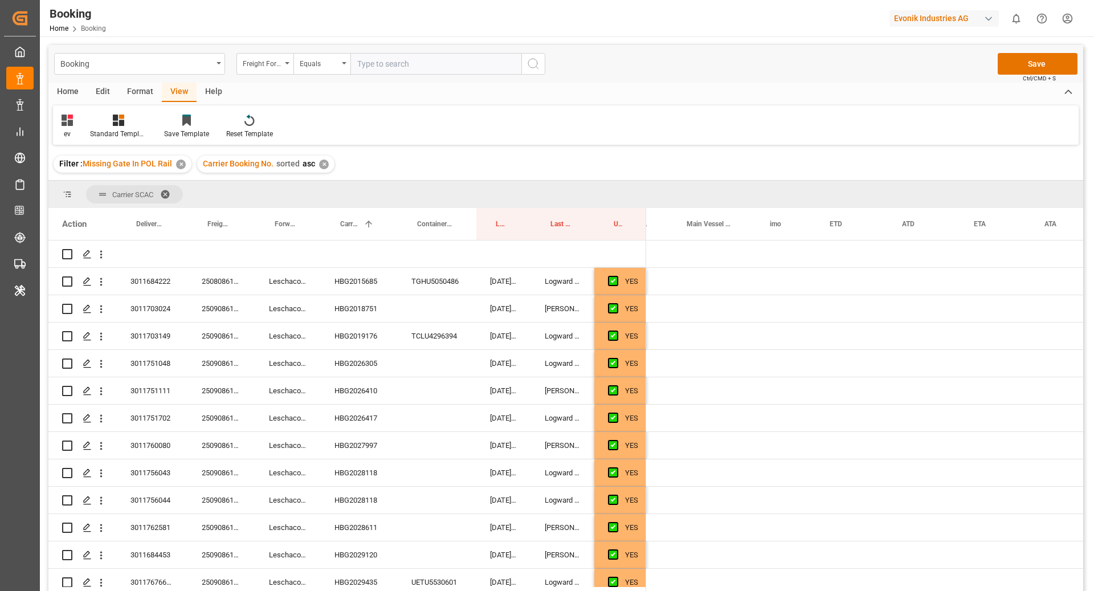
scroll to position [0, 600]
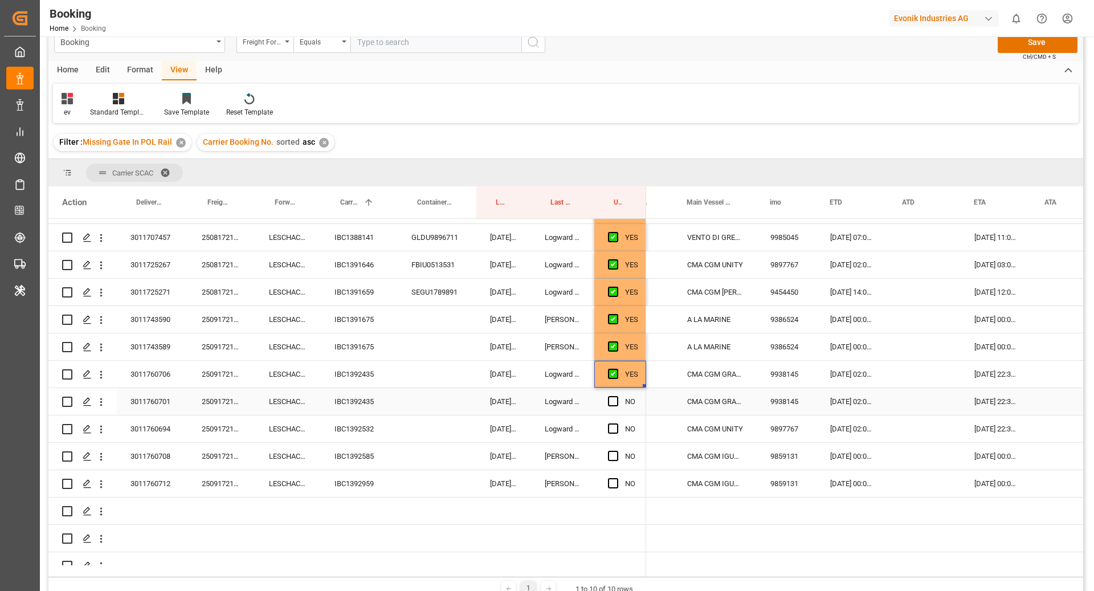
click at [358, 404] on div "IBC1392435" at bounding box center [359, 401] width 77 height 27
click at [612, 403] on span "Press SPACE to select this row." at bounding box center [613, 401] width 10 height 10
click at [616, 396] on input "Press SPACE to select this row." at bounding box center [616, 396] width 0 height 0
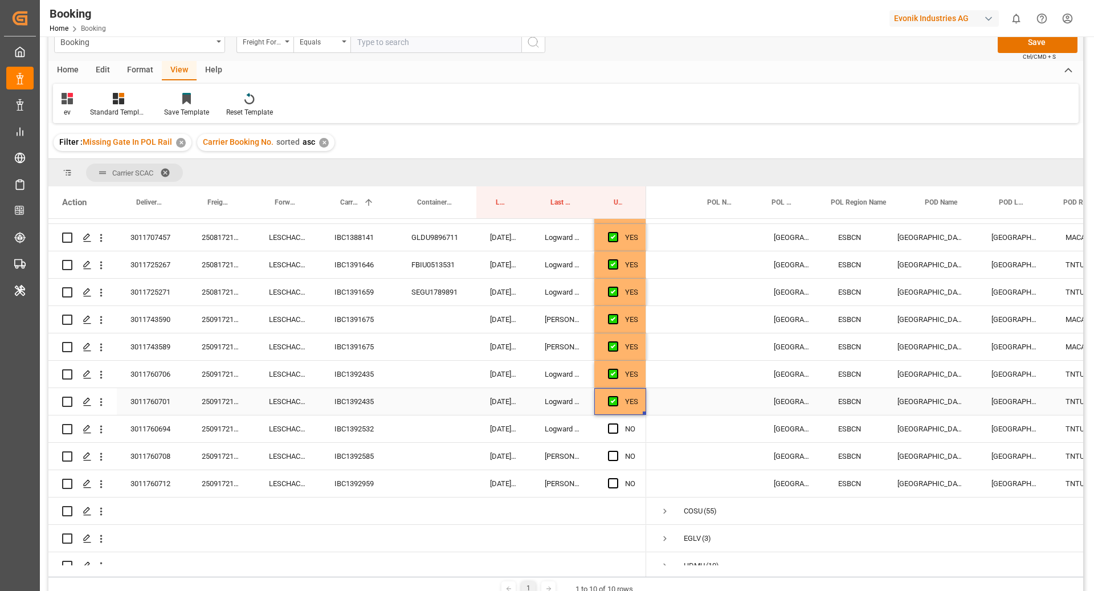
scroll to position [0, 105]
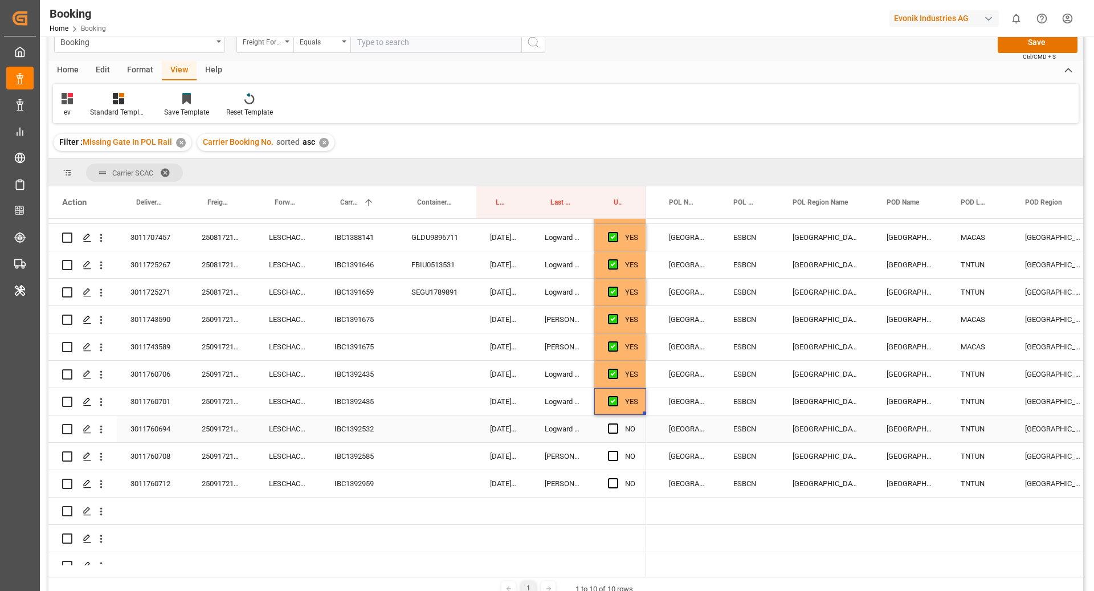
click at [362, 432] on div "IBC1392532" at bounding box center [359, 428] width 77 height 27
click at [609, 427] on span "Press SPACE to select this row." at bounding box center [613, 428] width 10 height 10
click at [616, 423] on input "Press SPACE to select this row." at bounding box center [616, 423] width 0 height 0
click at [616, 454] on span "Press SPACE to select this row." at bounding box center [613, 456] width 10 height 10
click at [616, 451] on input "Press SPACE to select this row." at bounding box center [616, 451] width 0 height 0
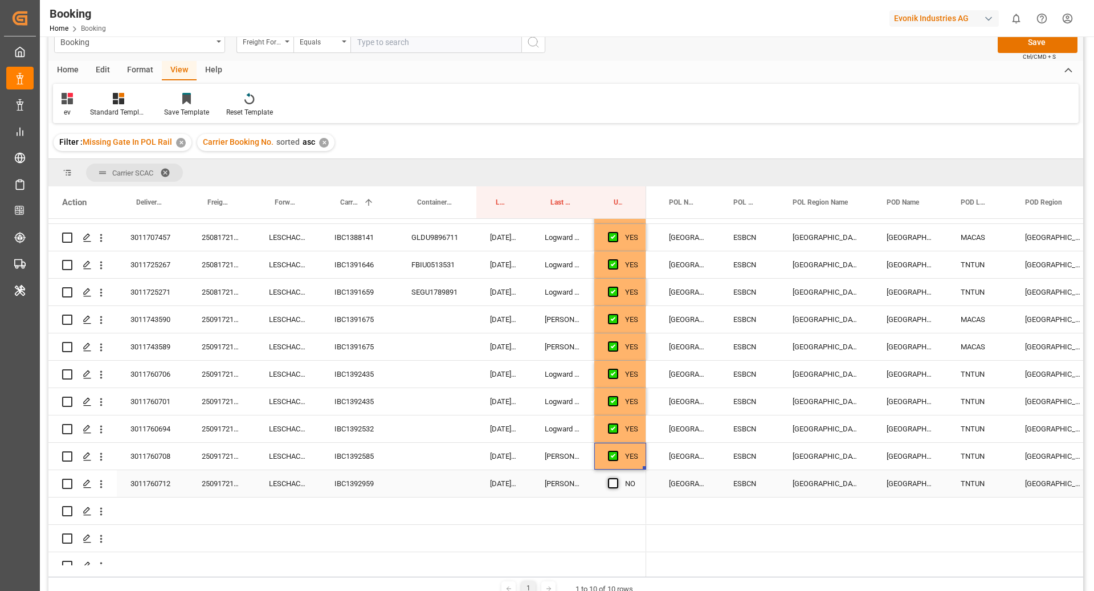
click at [608, 480] on span "Press SPACE to select this row." at bounding box center [613, 483] width 10 height 10
click at [616, 478] on input "Press SPACE to select this row." at bounding box center [616, 478] width 0 height 0
click at [353, 456] on div "IBC1392585" at bounding box center [359, 456] width 77 height 27
click at [378, 481] on div "IBC1392959" at bounding box center [359, 483] width 77 height 27
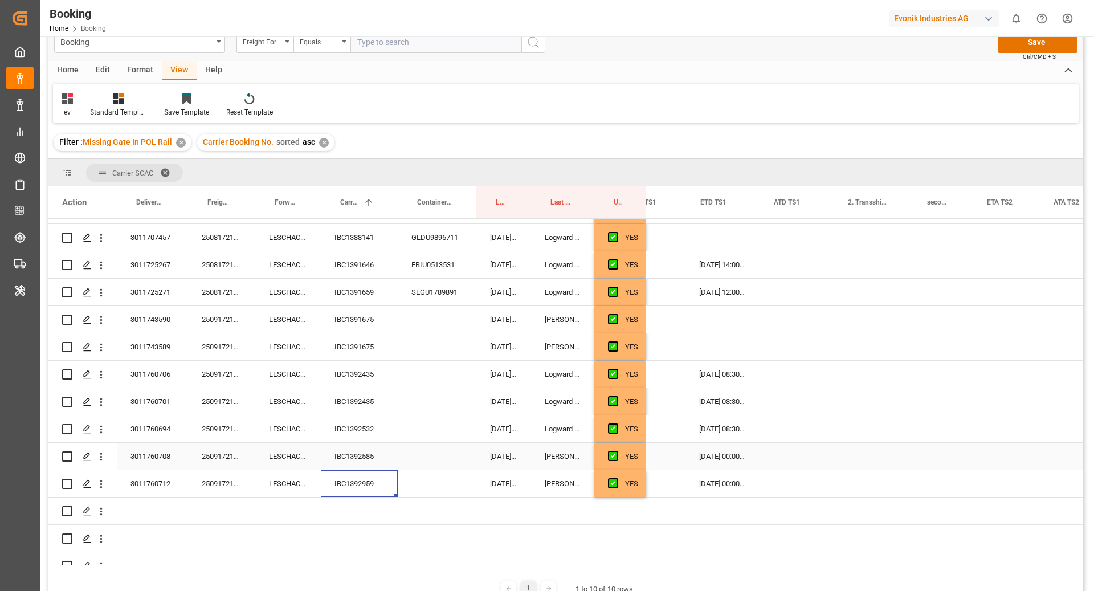
scroll to position [0, 0]
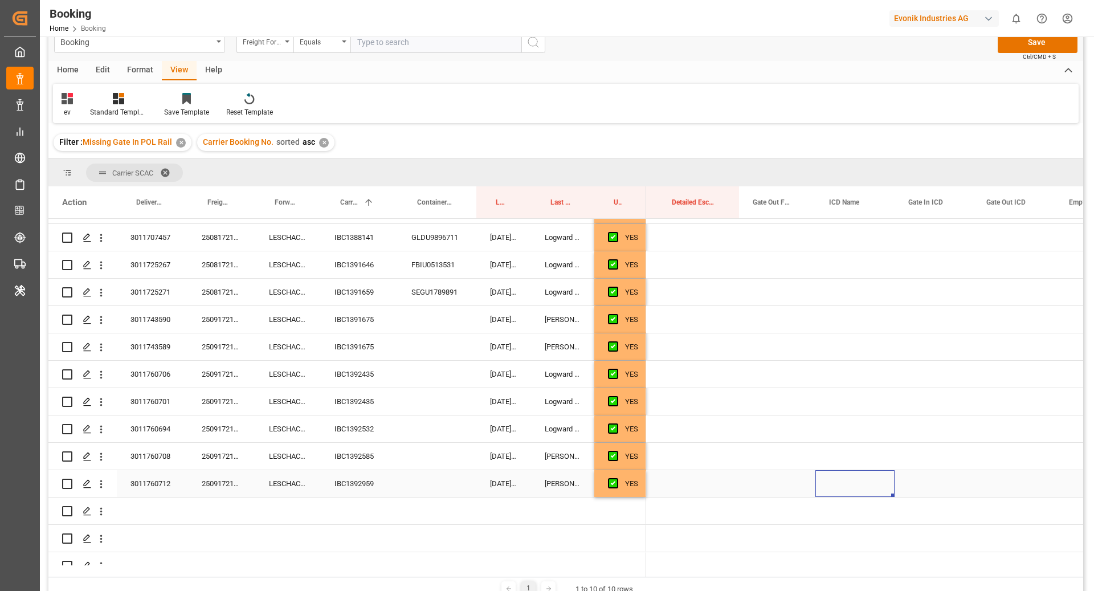
click at [852, 477] on div "Press SPACE to select this row." at bounding box center [854, 483] width 79 height 27
click at [850, 482] on input "Press SPACE to select this row." at bounding box center [854, 490] width 61 height 22
paste input "BARCELONA"
click at [858, 514] on div "Zona Franca de Barcelona - ESZFB" at bounding box center [913, 522] width 177 height 40
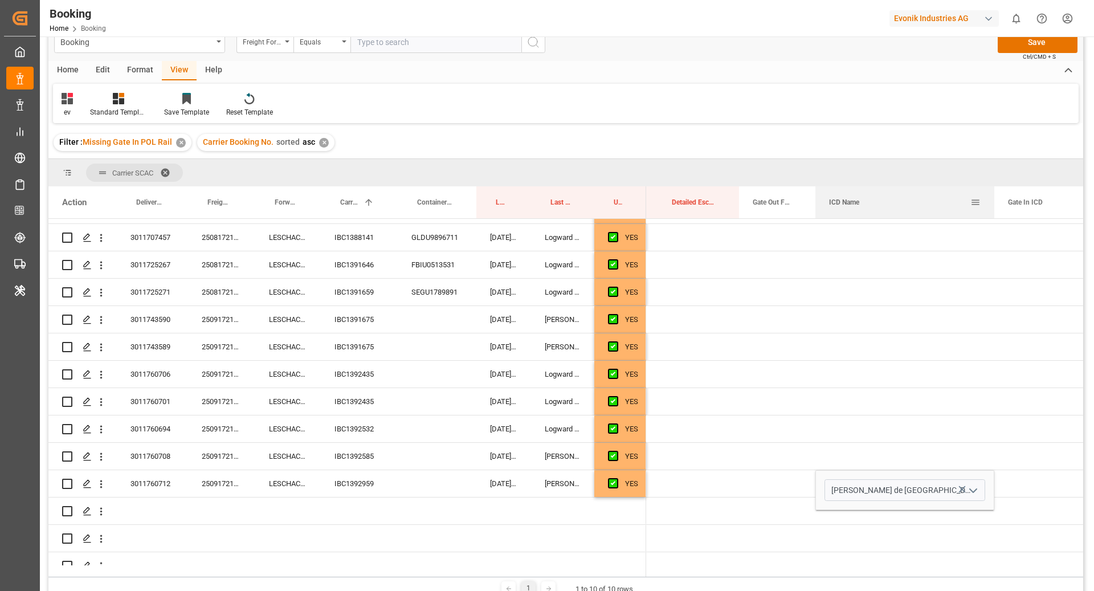
drag, startPoint x: 893, startPoint y: 210, endPoint x: 993, endPoint y: 214, distance: 99.7
click at [993, 214] on div at bounding box center [994, 202] width 5 height 32
click at [903, 488] on input "Zona Franca de Barcelona - ESZFB" at bounding box center [904, 490] width 161 height 22
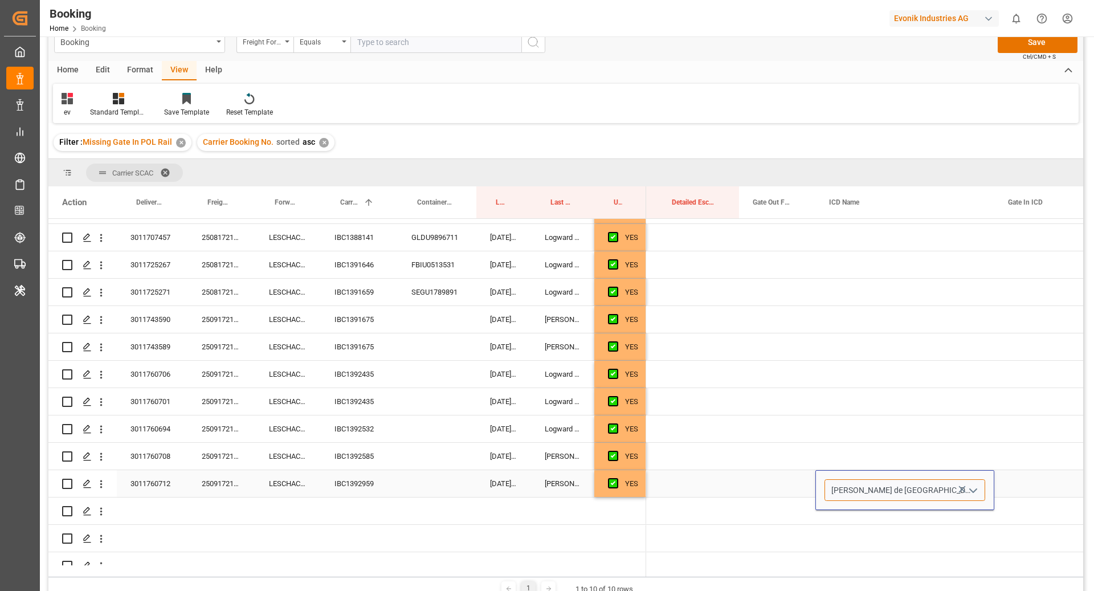
paste input "BARCELONA"
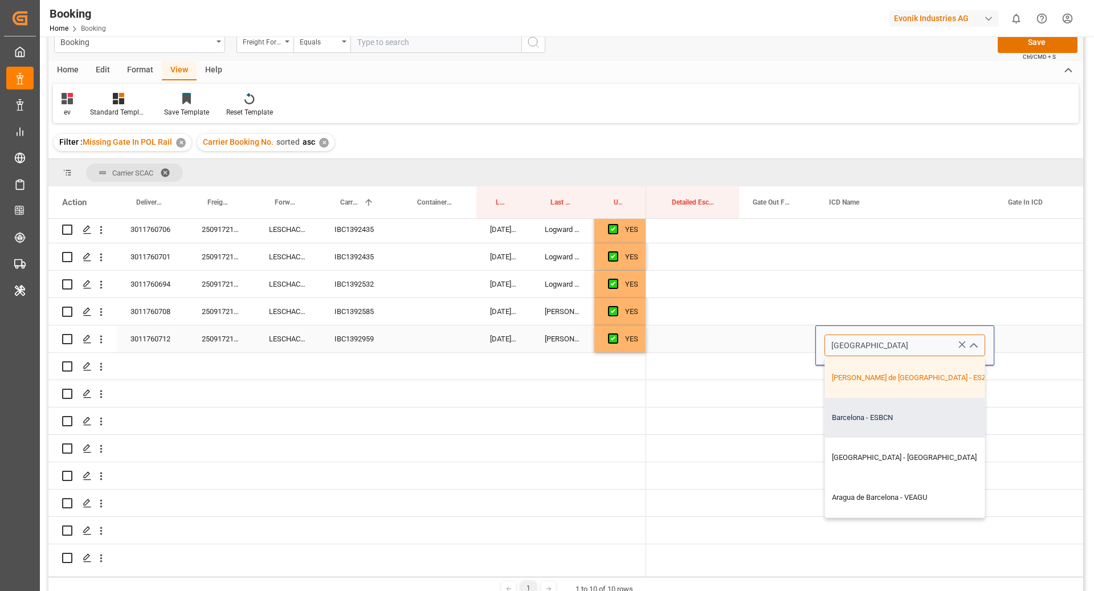
click at [905, 422] on div "Barcelona - ESBCN" at bounding box center [913, 418] width 177 height 40
type input "Barcelona - ESBCN"
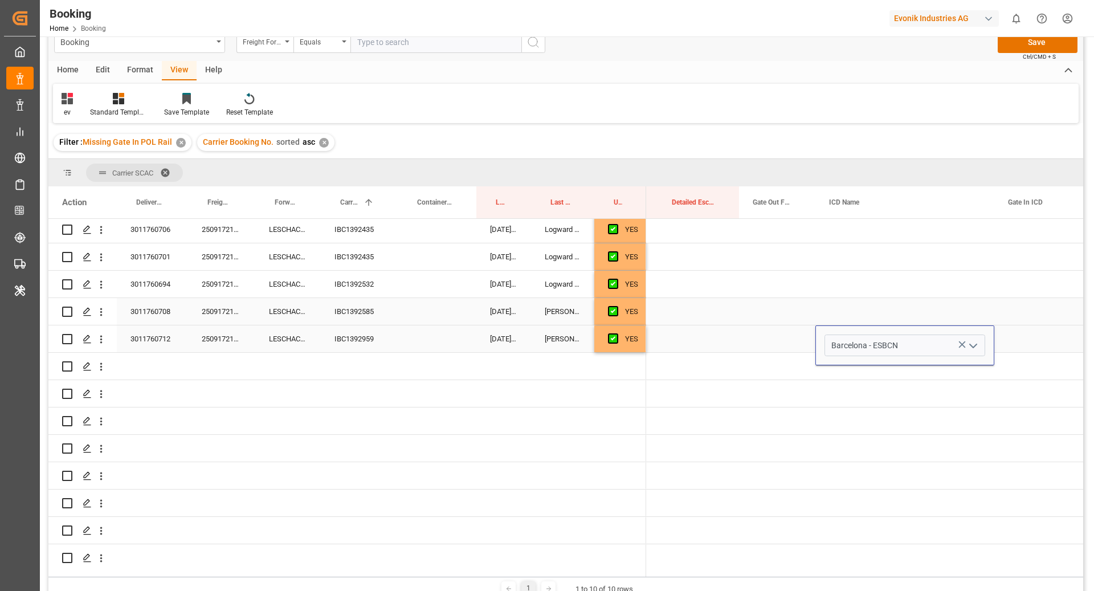
click at [348, 298] on div "IBC1392585" at bounding box center [359, 311] width 77 height 27
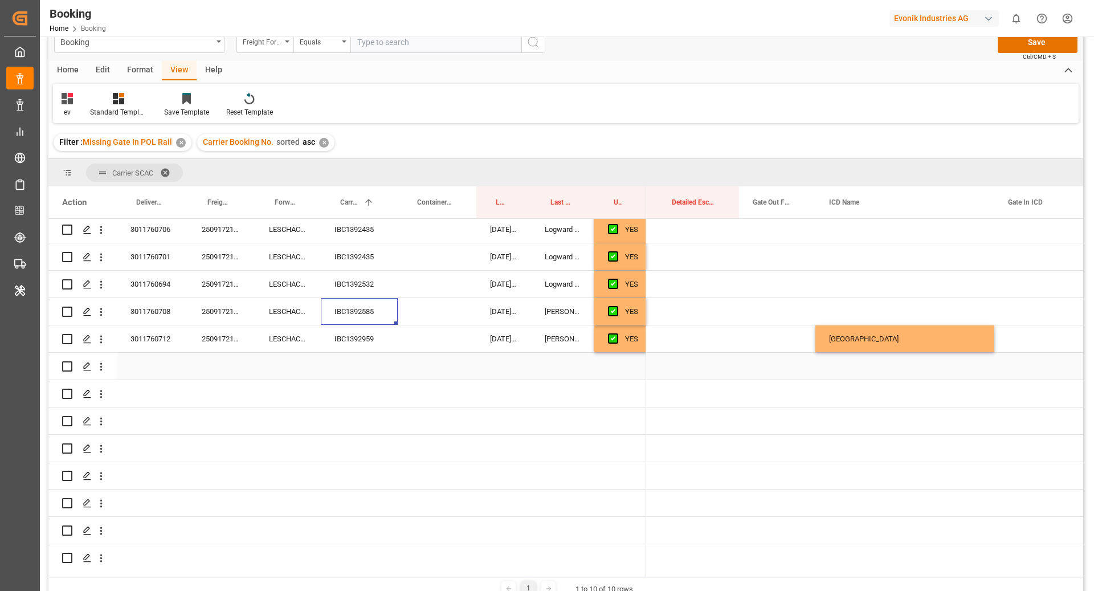
click at [897, 339] on div "[GEOGRAPHIC_DATA]" at bounding box center [904, 338] width 179 height 27
drag, startPoint x: 993, startPoint y: 349, endPoint x: 985, endPoint y: 310, distance: 40.1
click at [985, 310] on div "0 Chicago 0 0 23.10.2025 00:00:00 23.10.2025 00:00:00 0 0 0 0 0 Barcelona" at bounding box center [123, 24] width 2905 height 1148
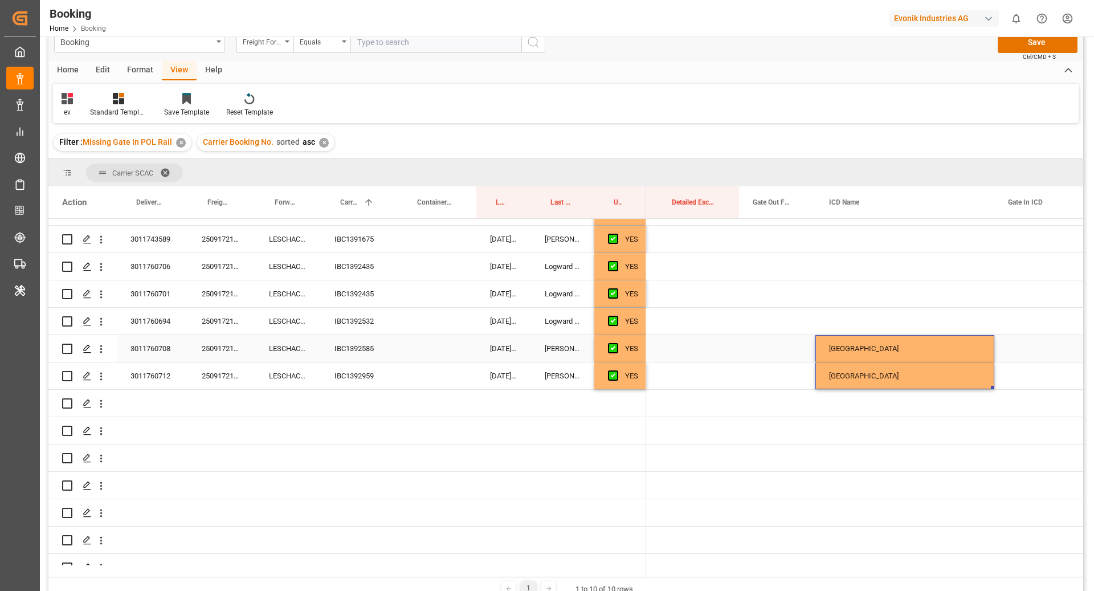
scroll to position [731, 0]
click at [369, 325] on div "IBC1392532" at bounding box center [359, 321] width 77 height 27
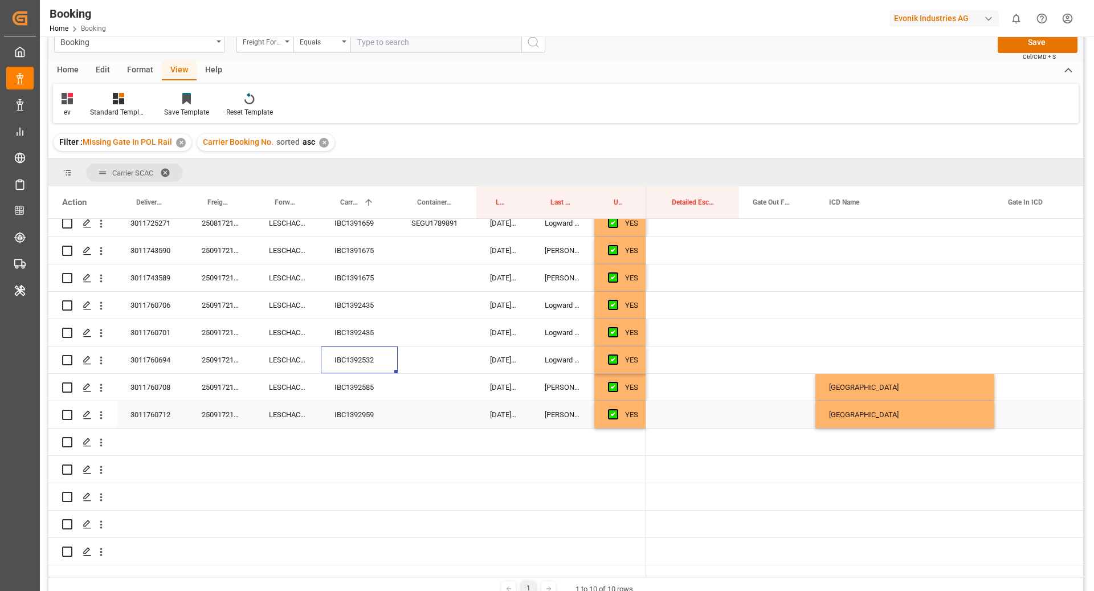
scroll to position [666, 0]
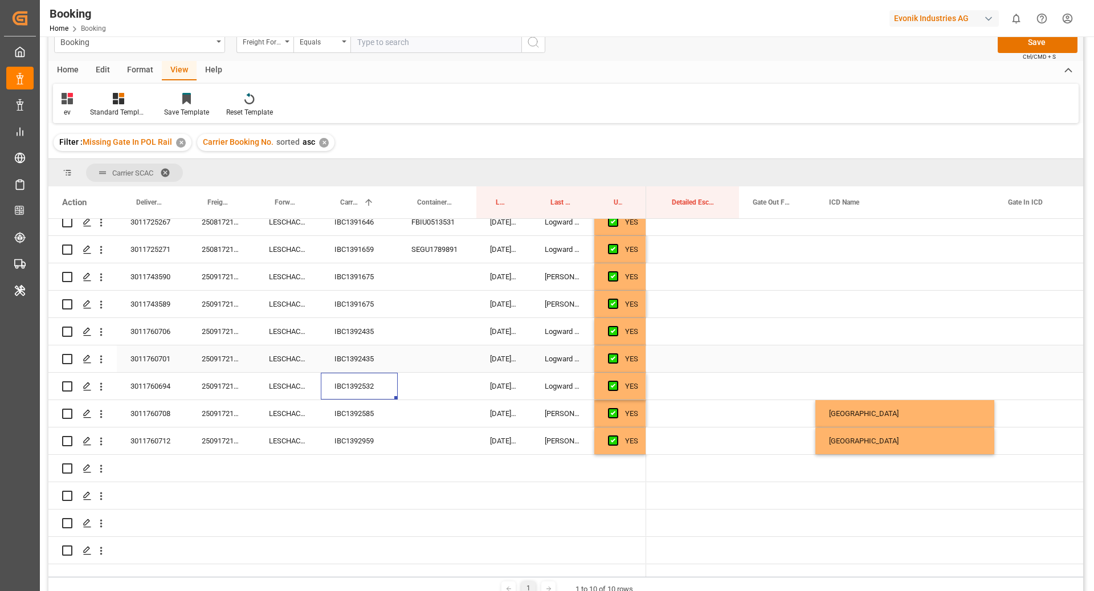
click at [390, 356] on div "IBC1392435" at bounding box center [359, 358] width 77 height 27
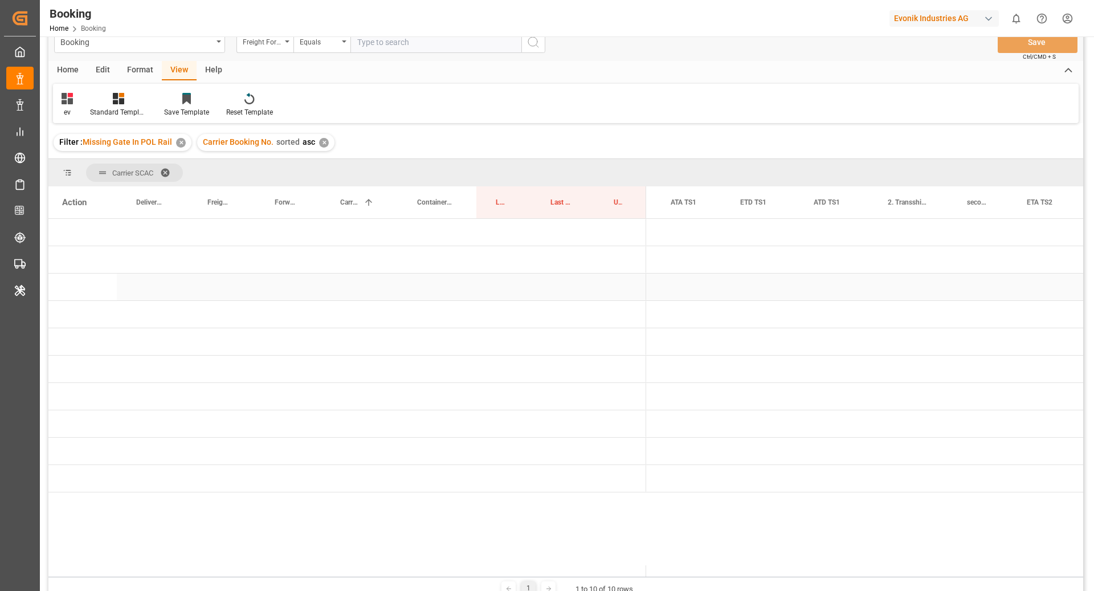
scroll to position [0, 747]
click at [663, 428] on span "Press SPACE to select this row." at bounding box center [665, 424] width 10 height 10
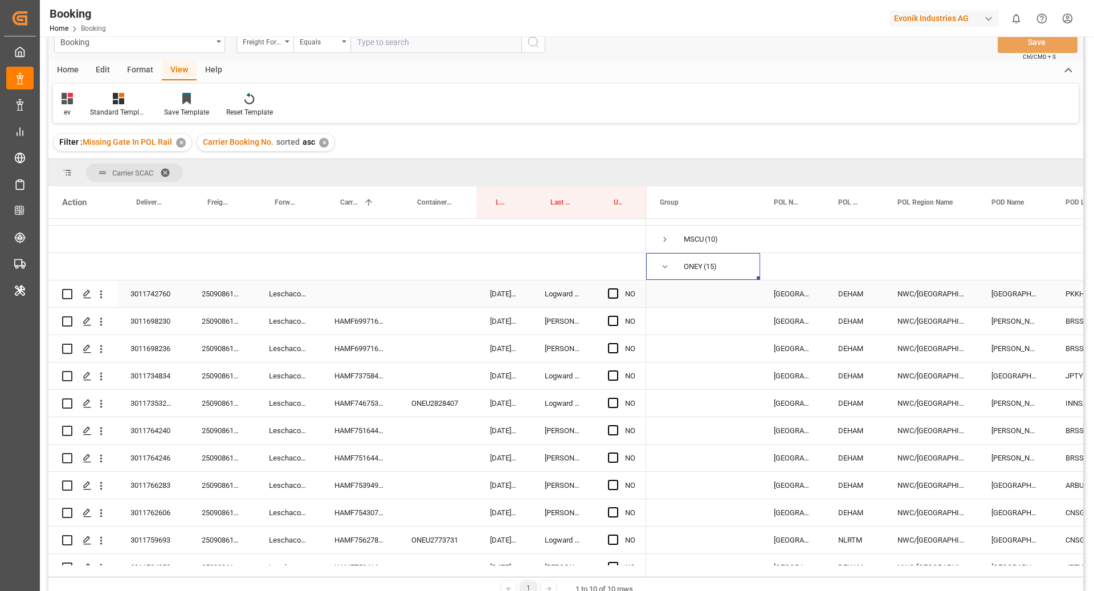
scroll to position [180, 0]
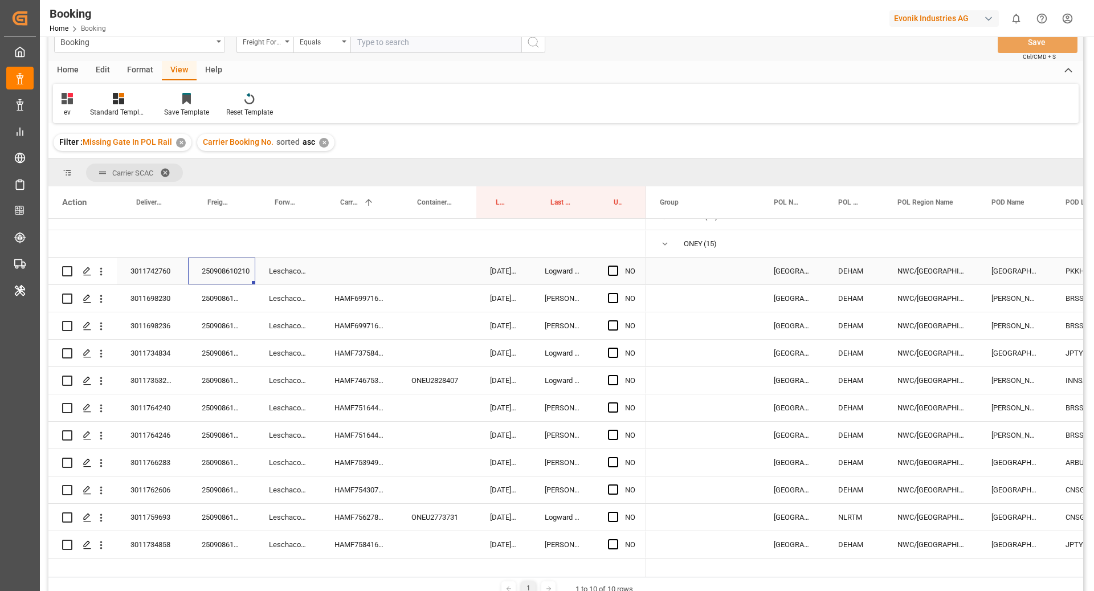
click at [212, 270] on div "250908610210" at bounding box center [221, 270] width 67 height 27
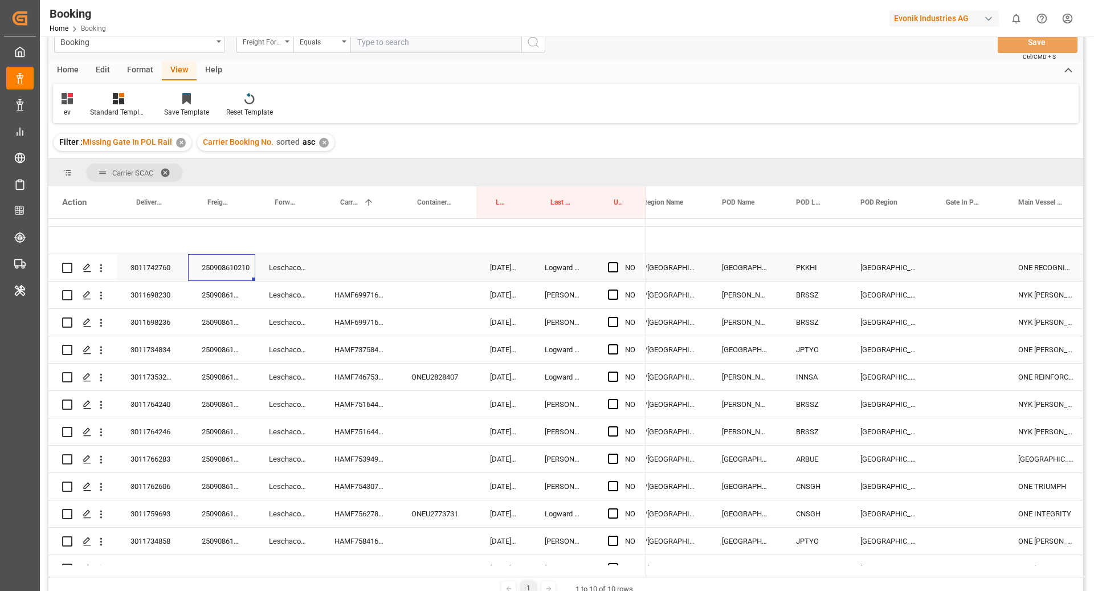
scroll to position [0, 265]
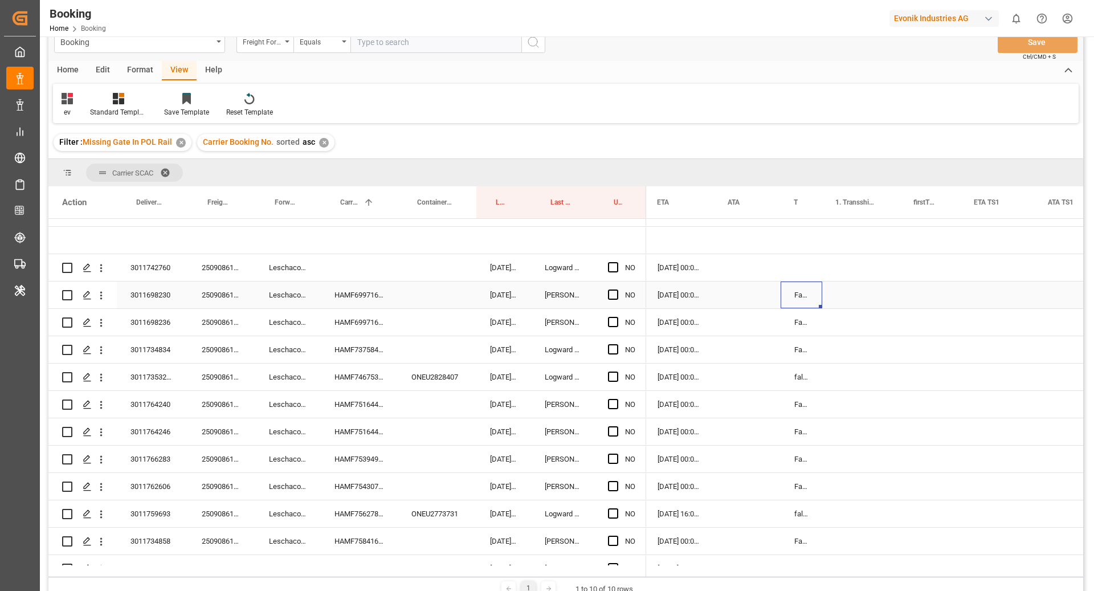
click at [816, 297] on div "False" at bounding box center [801, 294] width 42 height 27
drag, startPoint x: 820, startPoint y: 306, endPoint x: 808, endPoint y: 261, distance: 46.6
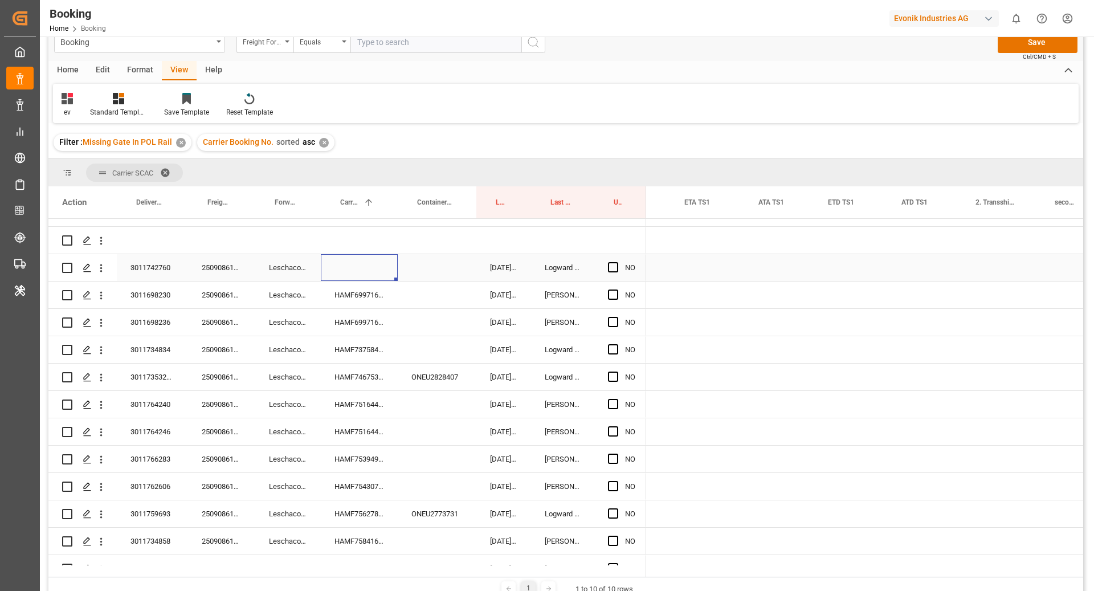
click at [354, 261] on div "Press SPACE to select this row." at bounding box center [359, 267] width 77 height 27
click at [354, 288] on div "HAMF69971600" at bounding box center [359, 294] width 77 height 27
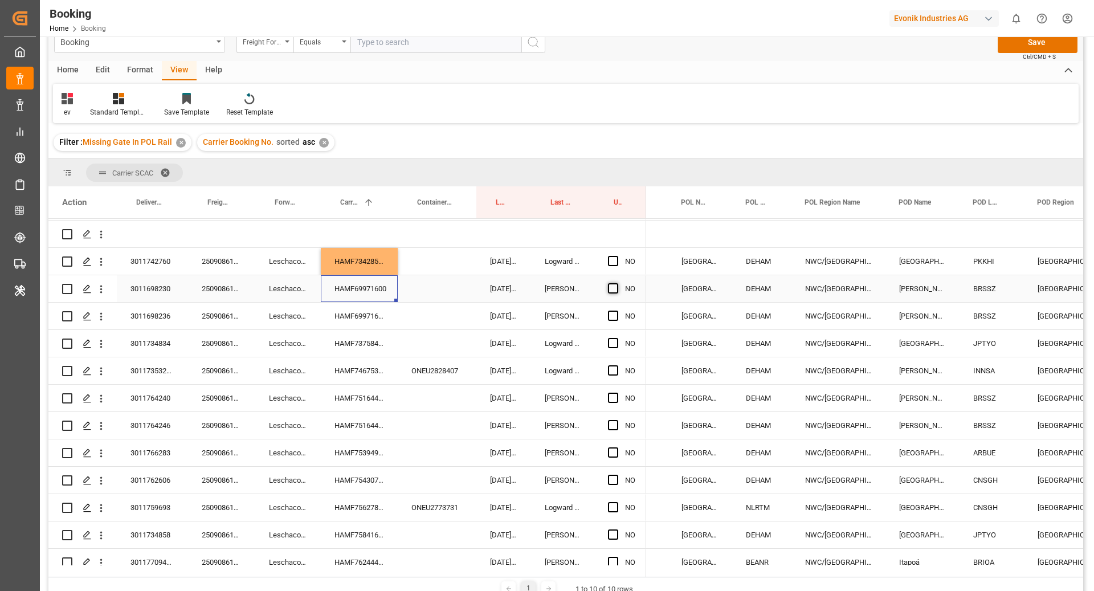
click at [615, 289] on span "Press SPACE to select this row." at bounding box center [613, 288] width 10 height 10
click at [616, 283] on input "Press SPACE to select this row." at bounding box center [616, 283] width 0 height 0
click at [618, 312] on div "Press SPACE to select this row." at bounding box center [616, 316] width 17 height 26
click at [616, 314] on span "Press SPACE to select this row." at bounding box center [613, 315] width 10 height 10
click at [616, 310] on input "Press SPACE to select this row." at bounding box center [616, 310] width 0 height 0
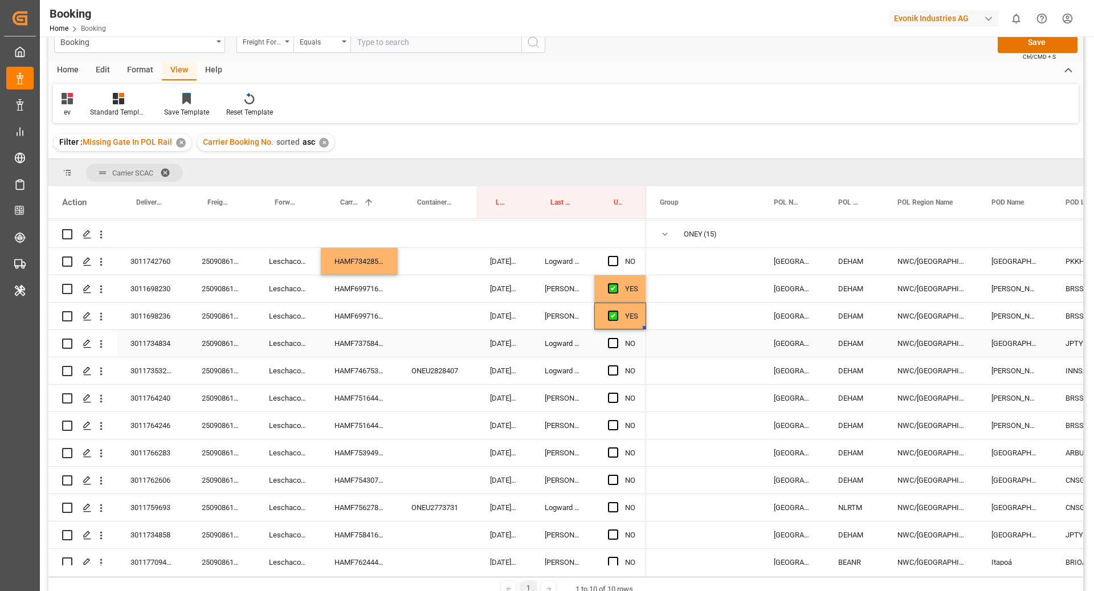
click at [361, 333] on div "HAMF73758400" at bounding box center [359, 343] width 77 height 27
click at [613, 343] on span "Press SPACE to select this row." at bounding box center [613, 343] width 10 height 10
click at [616, 338] on input "Press SPACE to select this row." at bounding box center [616, 338] width 0 height 0
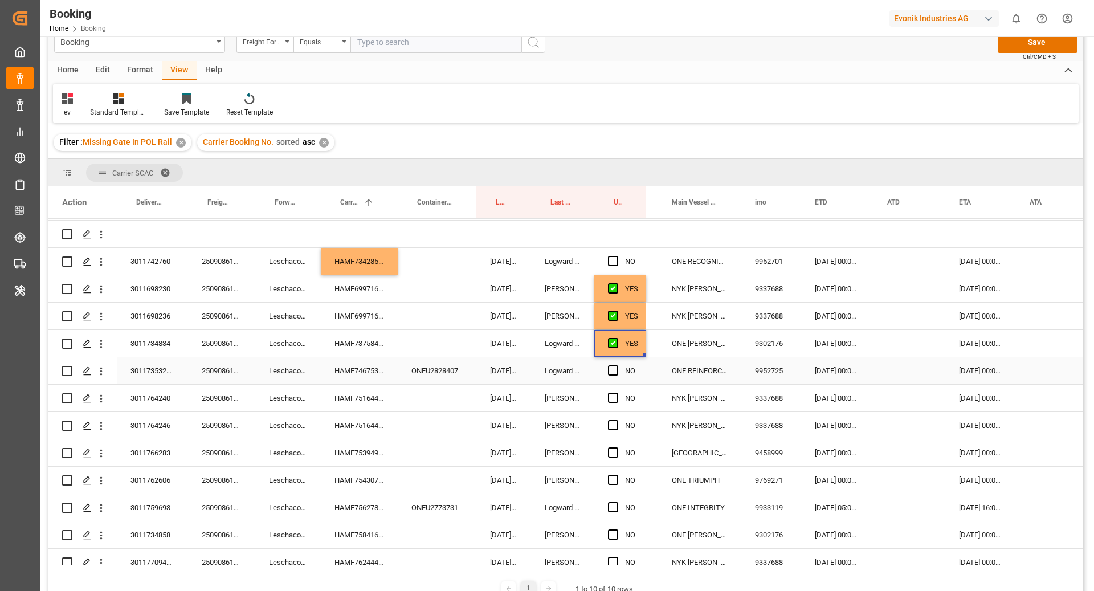
click at [356, 368] on div "HAMF74675300" at bounding box center [359, 370] width 77 height 27
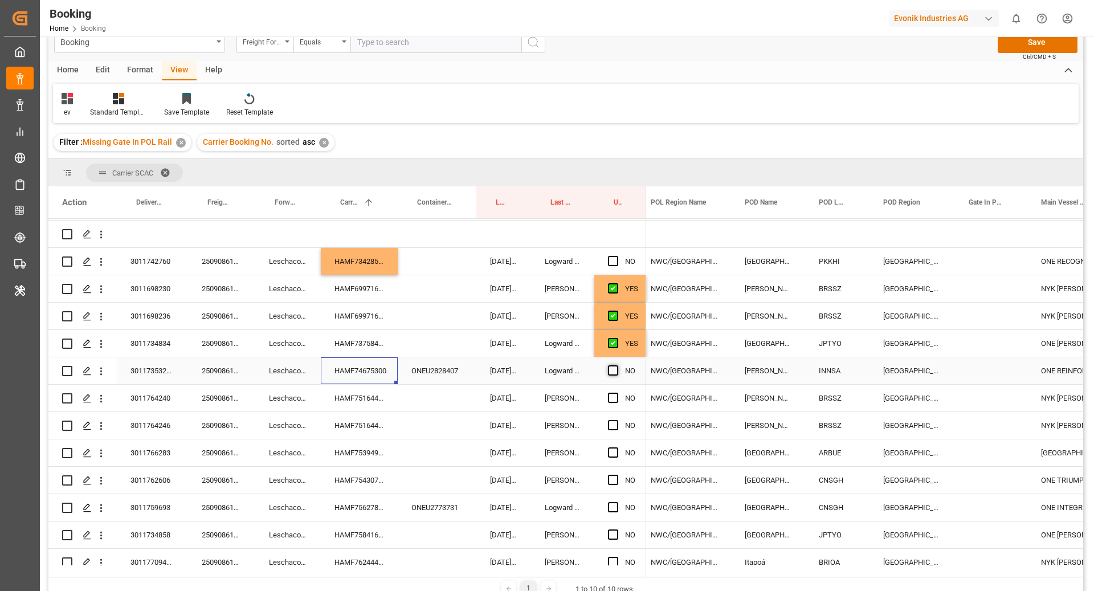
click at [616, 372] on span "Press SPACE to select this row." at bounding box center [613, 370] width 10 height 10
click at [616, 365] on input "Press SPACE to select this row." at bounding box center [616, 365] width 0 height 0
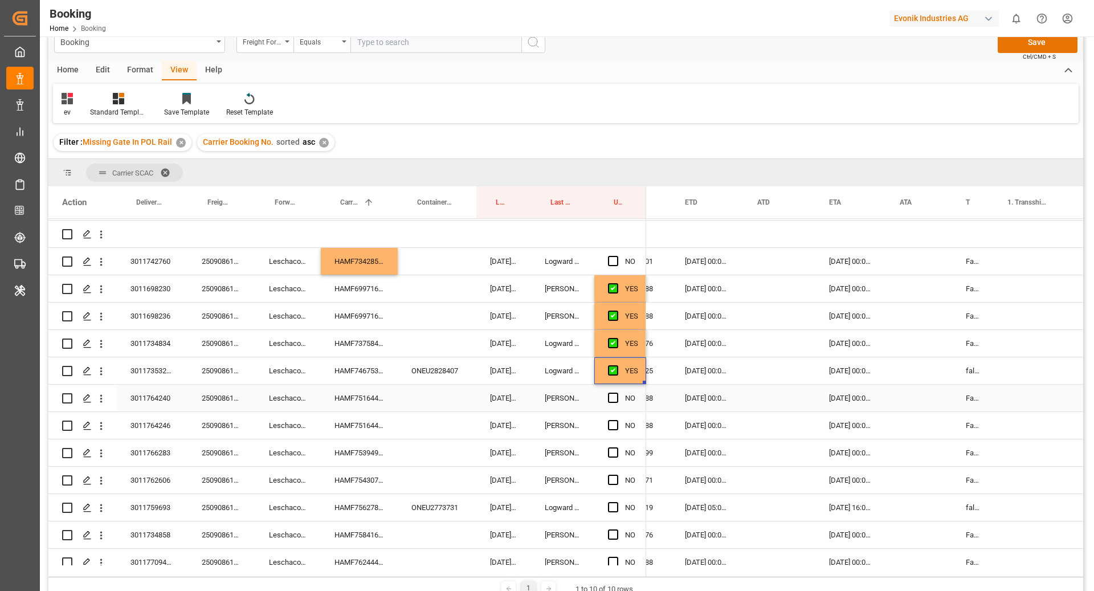
click at [359, 404] on div "HAMF75164400" at bounding box center [359, 397] width 77 height 27
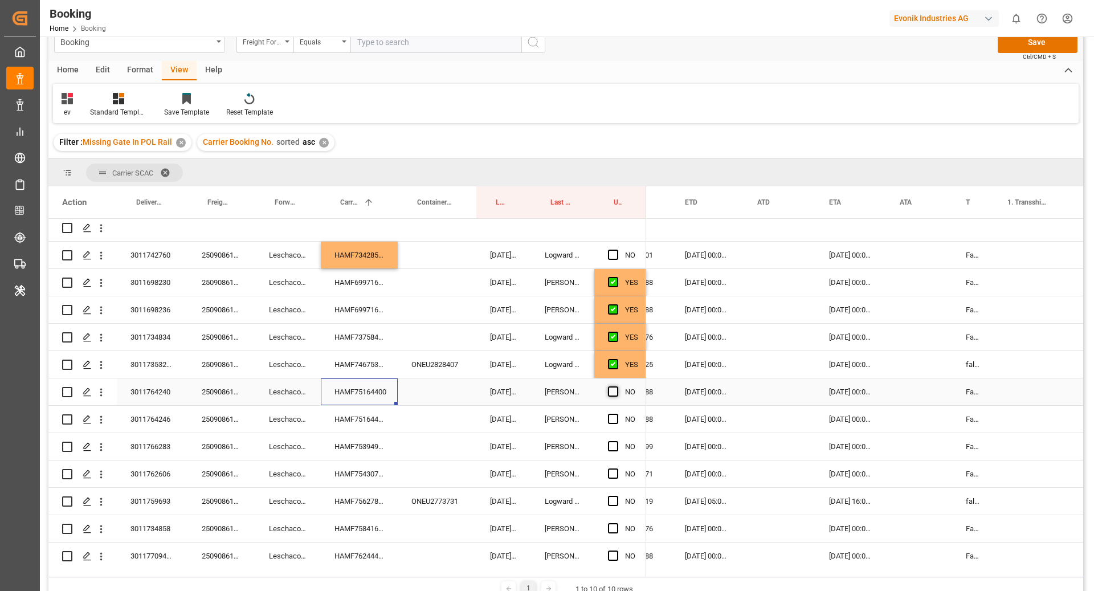
click at [612, 393] on span "Press SPACE to select this row." at bounding box center [613, 391] width 10 height 10
click at [616, 386] on input "Press SPACE to select this row." at bounding box center [616, 386] width 0 height 0
click at [611, 411] on div "Press SPACE to select this row." at bounding box center [616, 419] width 17 height 26
click at [615, 418] on span "Press SPACE to select this row." at bounding box center [613, 418] width 10 height 10
click at [616, 413] on input "Press SPACE to select this row." at bounding box center [616, 413] width 0 height 0
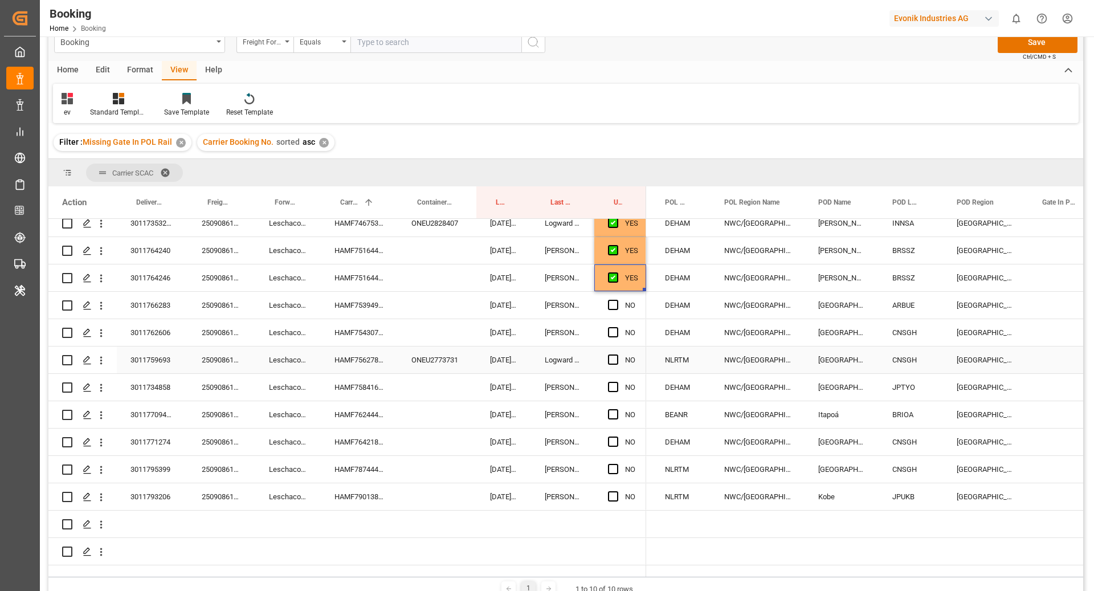
scroll to position [348, 0]
click at [334, 292] on div "HAMF75394900" at bounding box center [359, 305] width 77 height 27
click at [613, 298] on div "Press SPACE to select this row." at bounding box center [616, 305] width 17 height 26
click at [613, 300] on span "Press SPACE to select this row." at bounding box center [613, 305] width 10 height 10
click at [616, 300] on input "Press SPACE to select this row." at bounding box center [616, 300] width 0 height 0
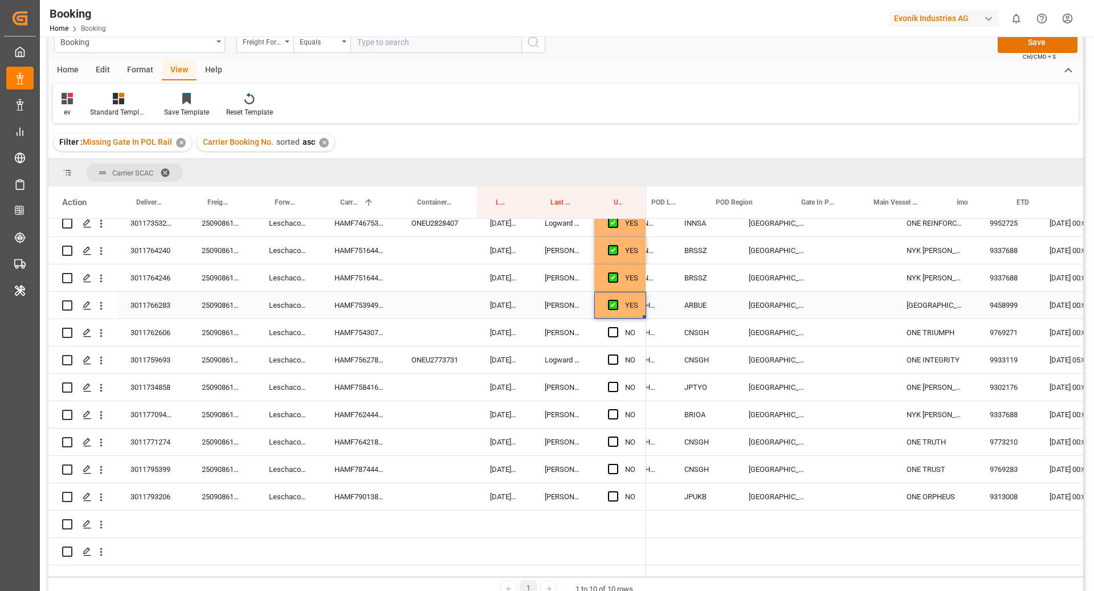
scroll to position [0, 420]
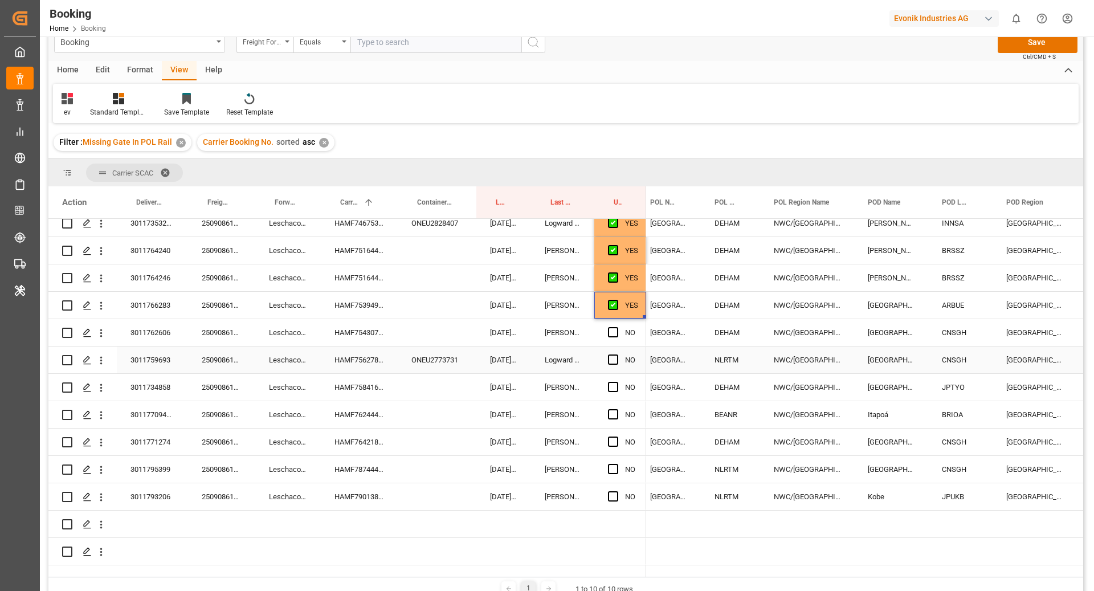
click at [325, 346] on div "HAMF75627800" at bounding box center [359, 359] width 77 height 27
click at [379, 322] on div "HAMF75430700" at bounding box center [359, 332] width 77 height 27
click at [607, 320] on div "NO" at bounding box center [620, 332] width 52 height 27
click at [611, 327] on span "Press SPACE to select this row." at bounding box center [613, 332] width 10 height 10
click at [616, 327] on input "Press SPACE to select this row." at bounding box center [616, 327] width 0 height 0
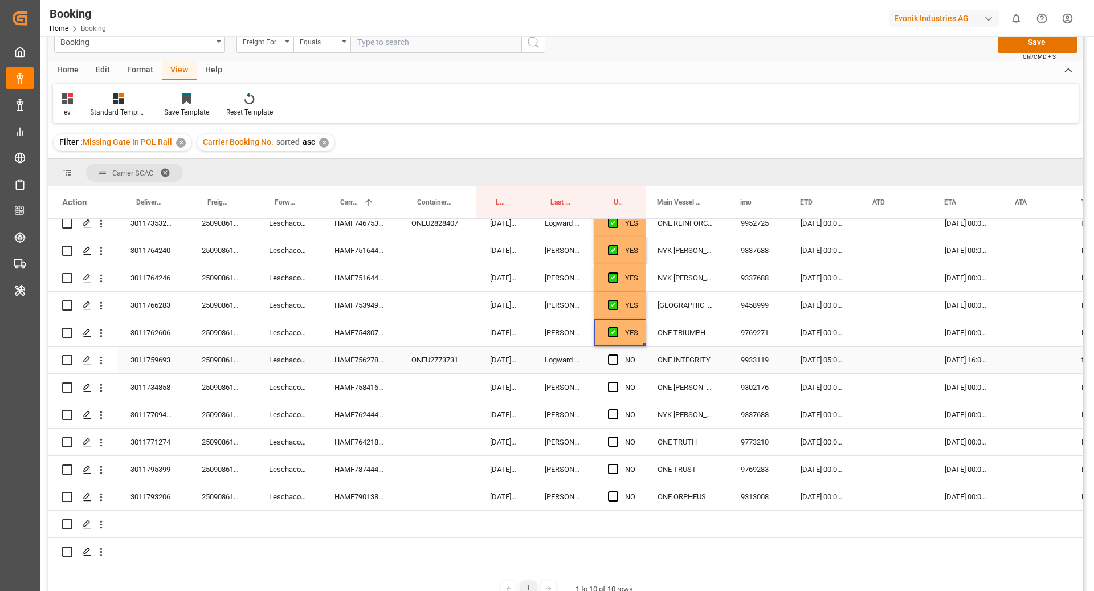
click at [362, 349] on div "HAMF75627800" at bounding box center [359, 359] width 77 height 27
click at [611, 354] on span "Press SPACE to select this row." at bounding box center [613, 359] width 10 height 10
click at [616, 354] on input "Press SPACE to select this row." at bounding box center [616, 354] width 0 height 0
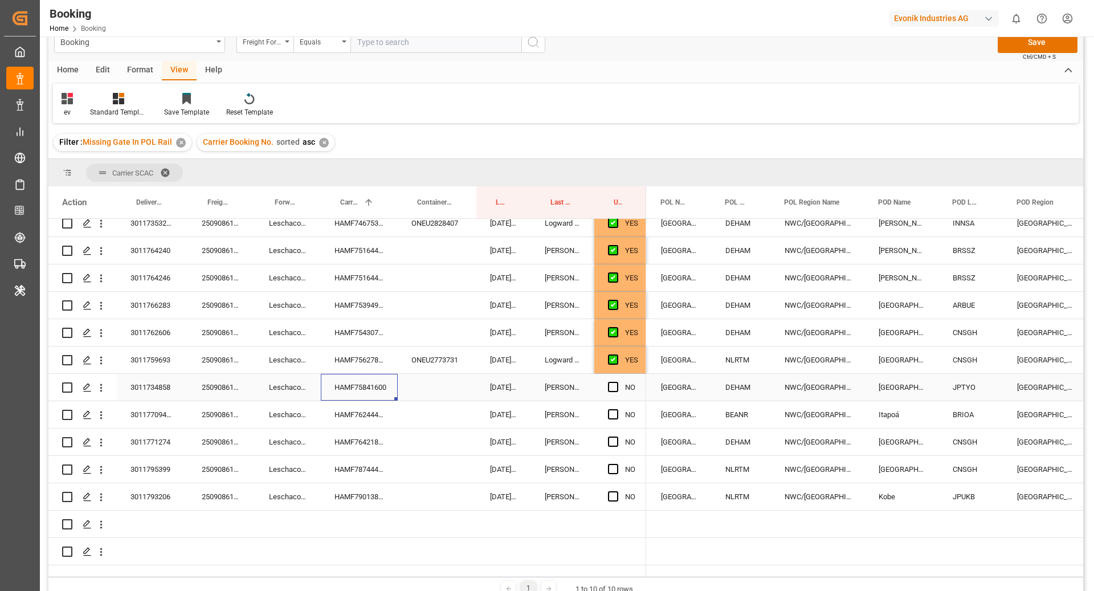
click at [390, 374] on div "HAMF75841600" at bounding box center [359, 387] width 77 height 27
click at [615, 382] on span "Press SPACE to select this row." at bounding box center [613, 387] width 10 height 10
click at [616, 382] on input "Press SPACE to select this row." at bounding box center [616, 382] width 0 height 0
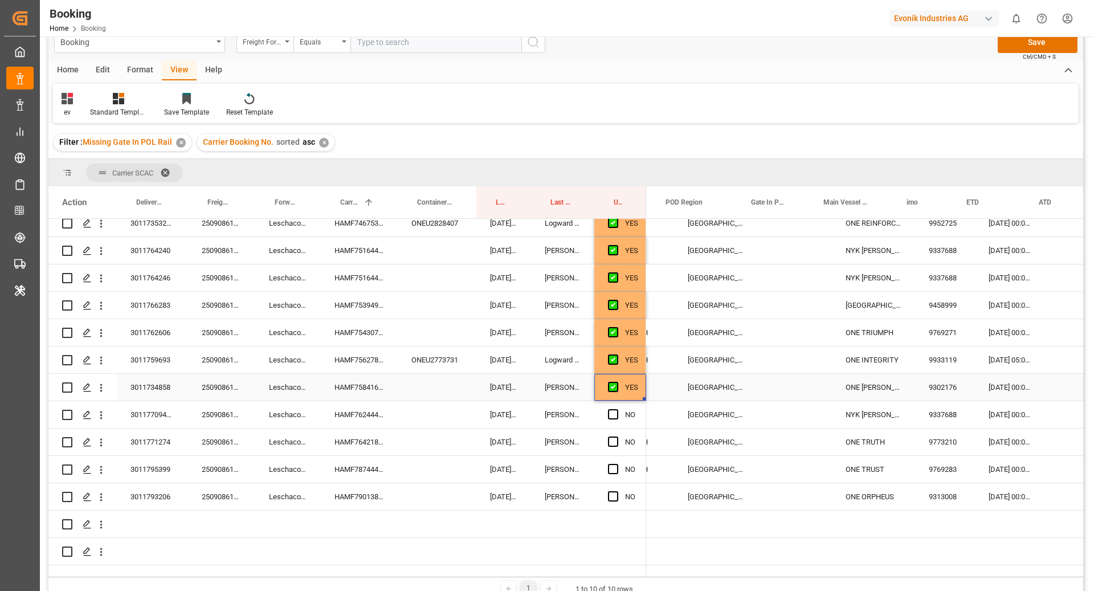
scroll to position [0, 470]
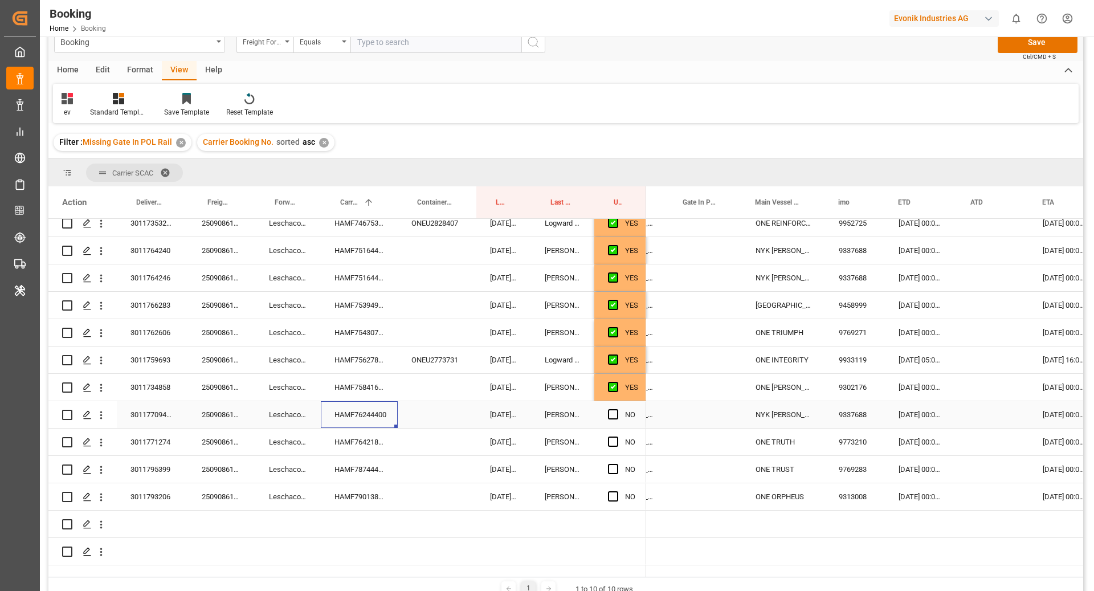
click at [377, 402] on div "HAMF76244400" at bounding box center [359, 414] width 77 height 27
click at [609, 409] on span "Press SPACE to select this row." at bounding box center [613, 414] width 10 height 10
click at [616, 409] on input "Press SPACE to select this row." at bounding box center [616, 409] width 0 height 0
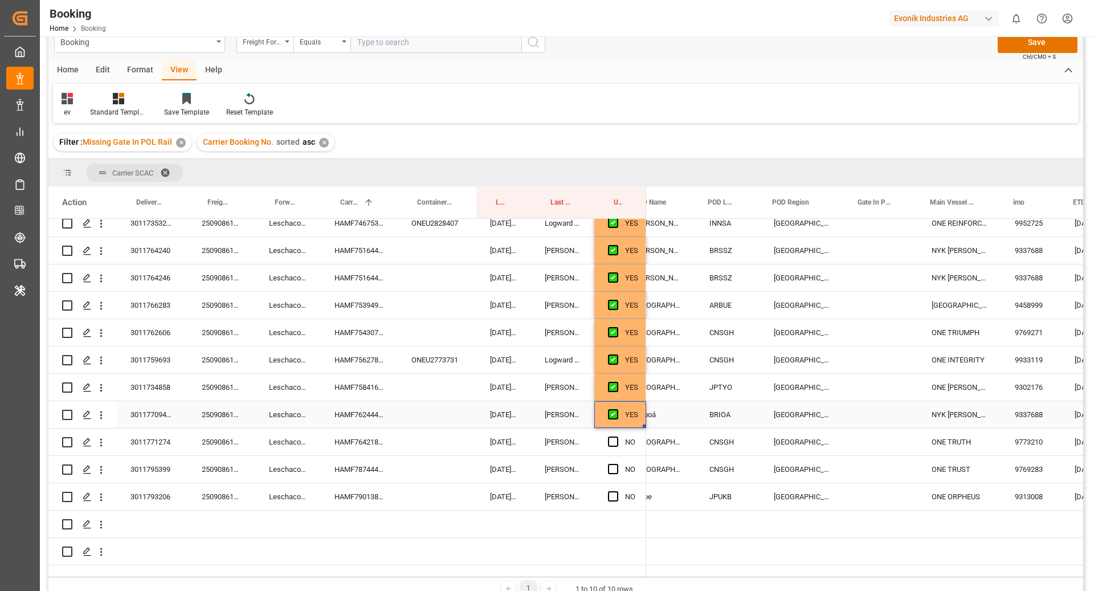
scroll to position [0, 358]
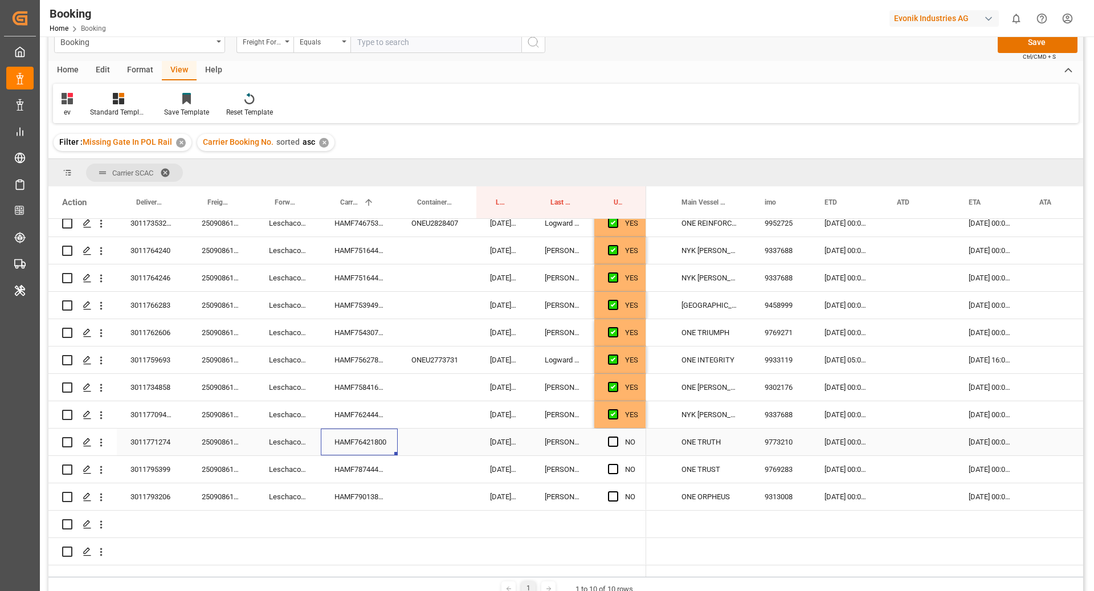
click at [341, 431] on div "HAMF76421800" at bounding box center [359, 441] width 77 height 27
click at [615, 436] on span "Press SPACE to select this row." at bounding box center [613, 441] width 10 height 10
click at [616, 436] on input "Press SPACE to select this row." at bounding box center [616, 436] width 0 height 0
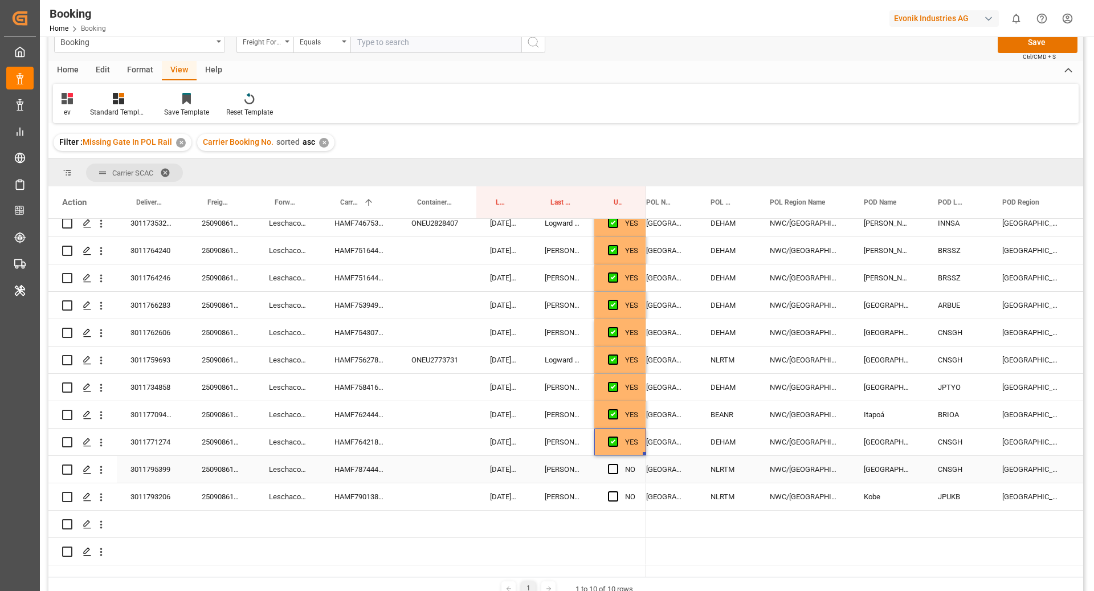
click at [341, 456] on div "HAMF78744400" at bounding box center [359, 469] width 77 height 27
click at [603, 456] on div "NO" at bounding box center [620, 469] width 52 height 27
click at [608, 464] on span "Press SPACE to select this row." at bounding box center [613, 469] width 10 height 10
click at [616, 464] on input "Press SPACE to select this row." at bounding box center [616, 464] width 0 height 0
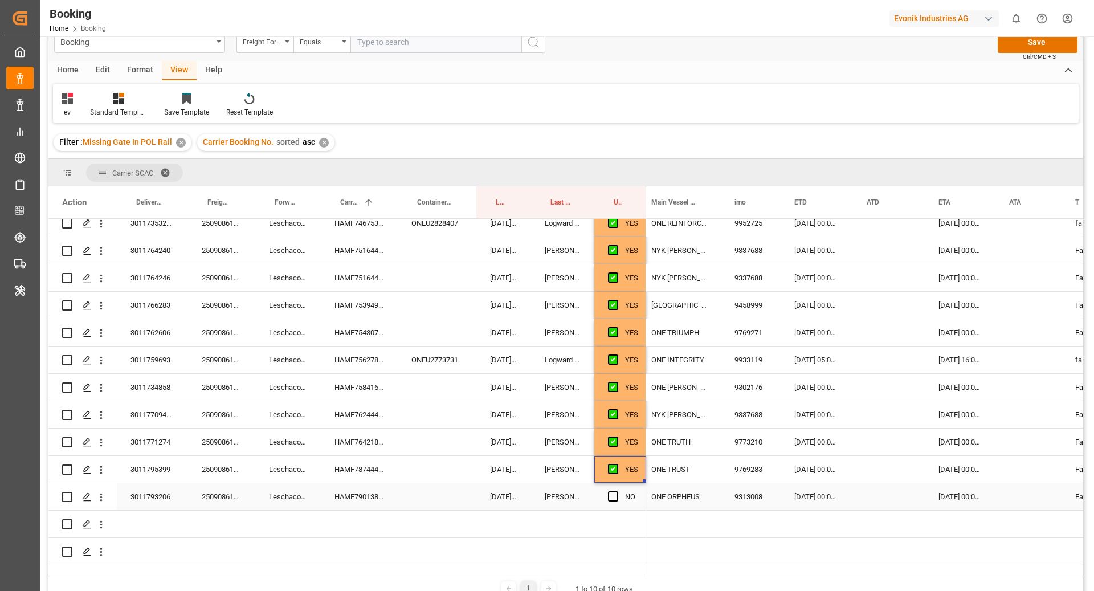
click at [365, 483] on div "HAMF79013800" at bounding box center [359, 496] width 77 height 27
click at [609, 491] on span "Press SPACE to select this row." at bounding box center [613, 496] width 10 height 10
click at [616, 491] on input "Press SPACE to select this row." at bounding box center [616, 491] width 0 height 0
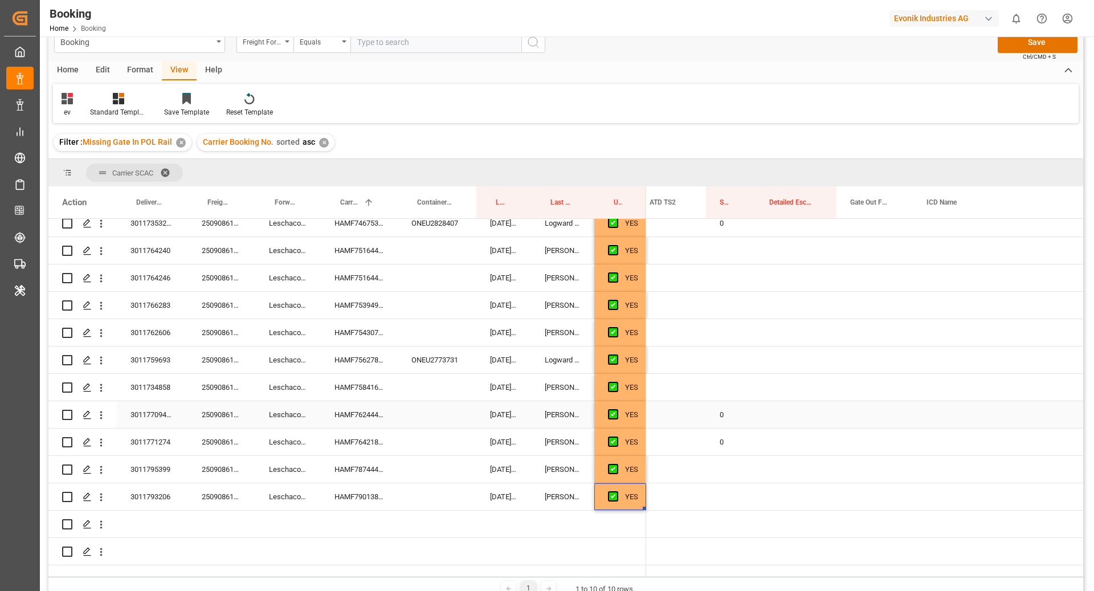
click at [728, 401] on div "0" at bounding box center [731, 414] width 50 height 27
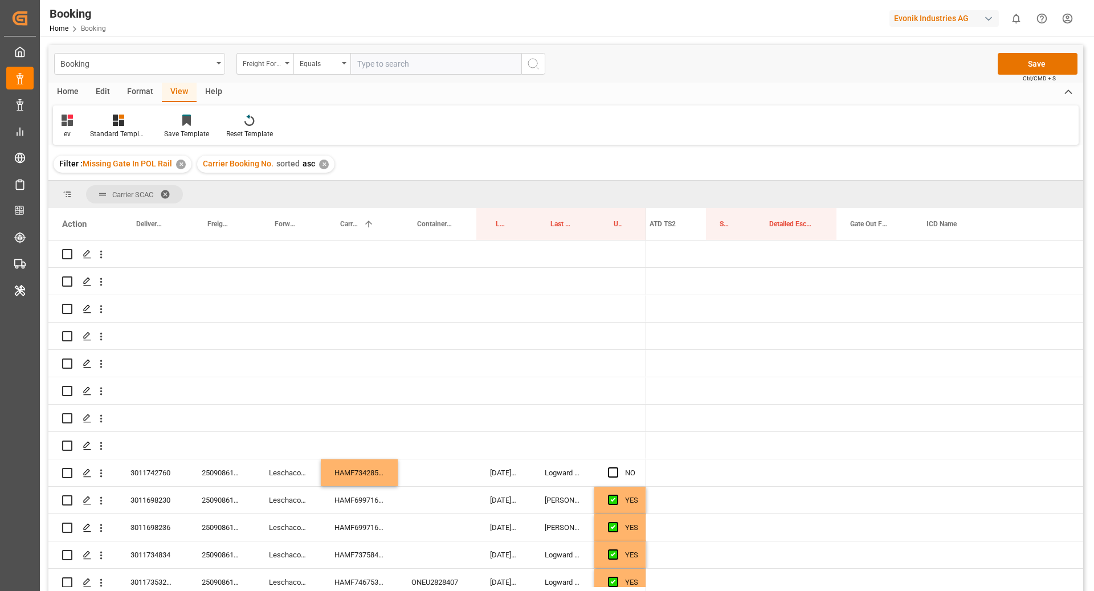
scroll to position [0, 1877]
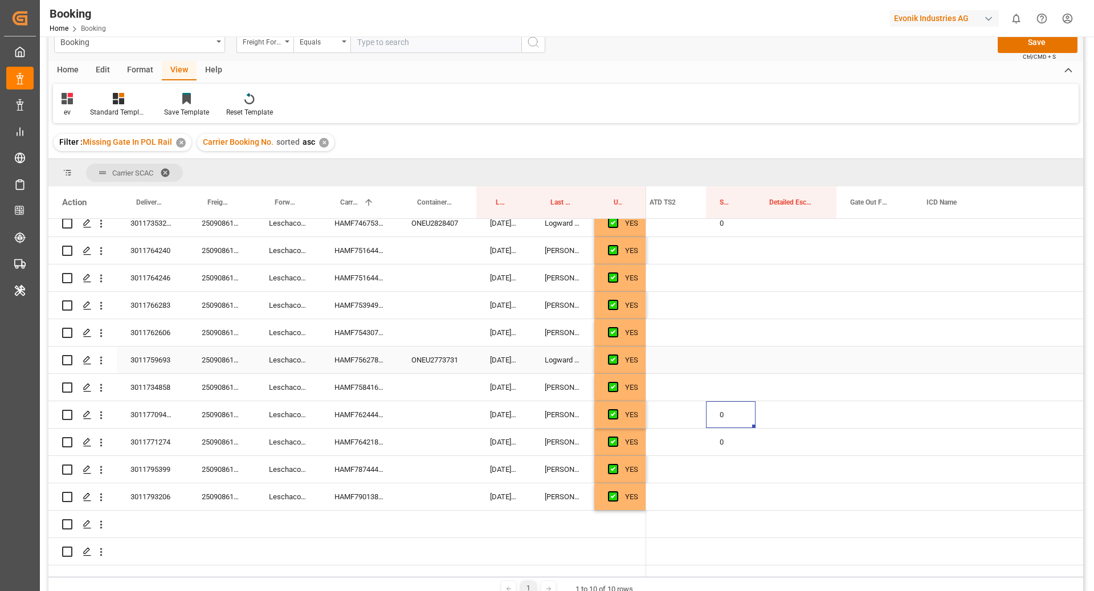
click at [730, 350] on div "Press SPACE to select this row." at bounding box center [731, 359] width 50 height 27
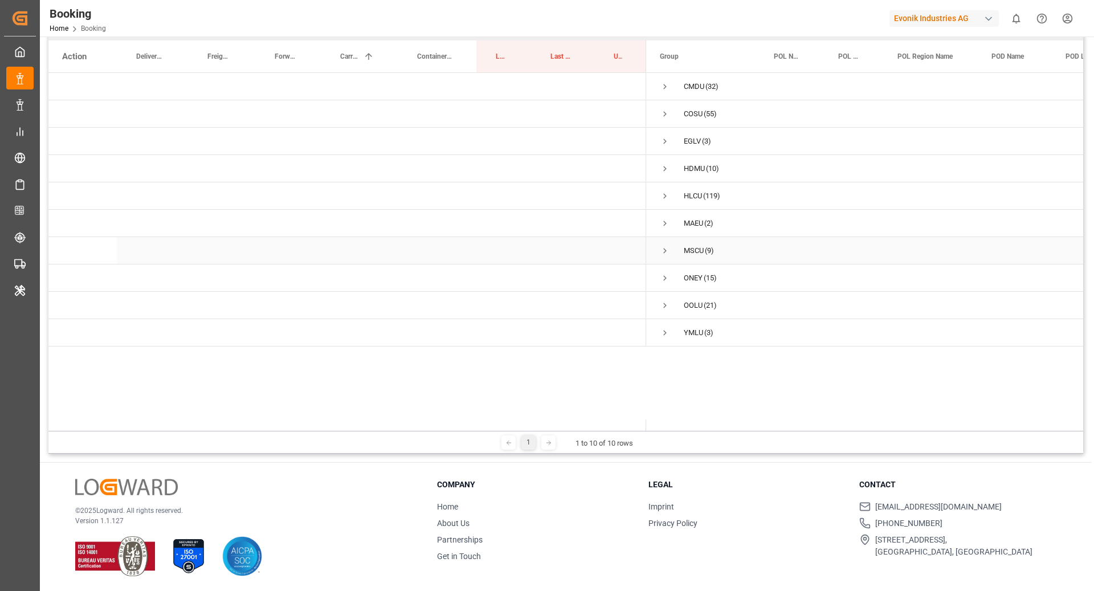
scroll to position [0, 0]
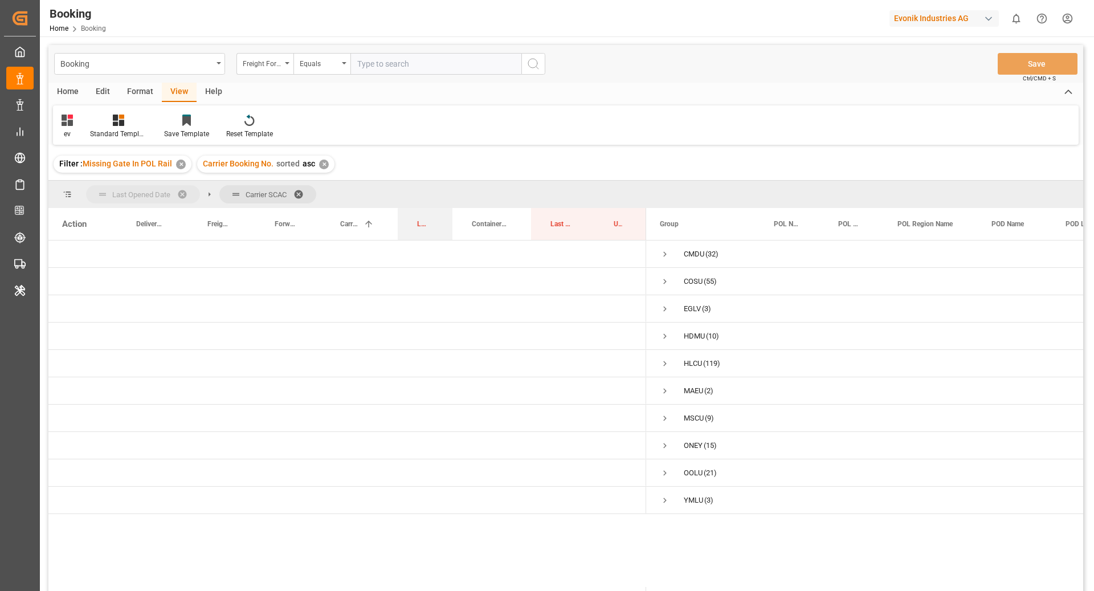
drag, startPoint x: 492, startPoint y: 226, endPoint x: 129, endPoint y: 185, distance: 364.5
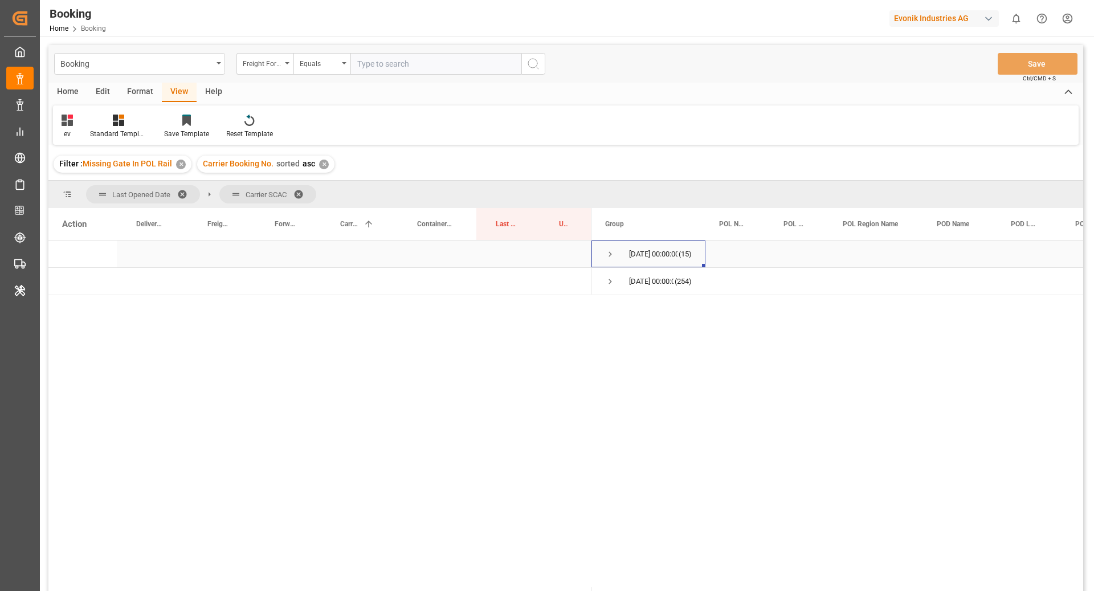
click at [611, 255] on span "Press SPACE to select this row." at bounding box center [610, 254] width 10 height 10
